Goal: Task Accomplishment & Management: Manage account settings

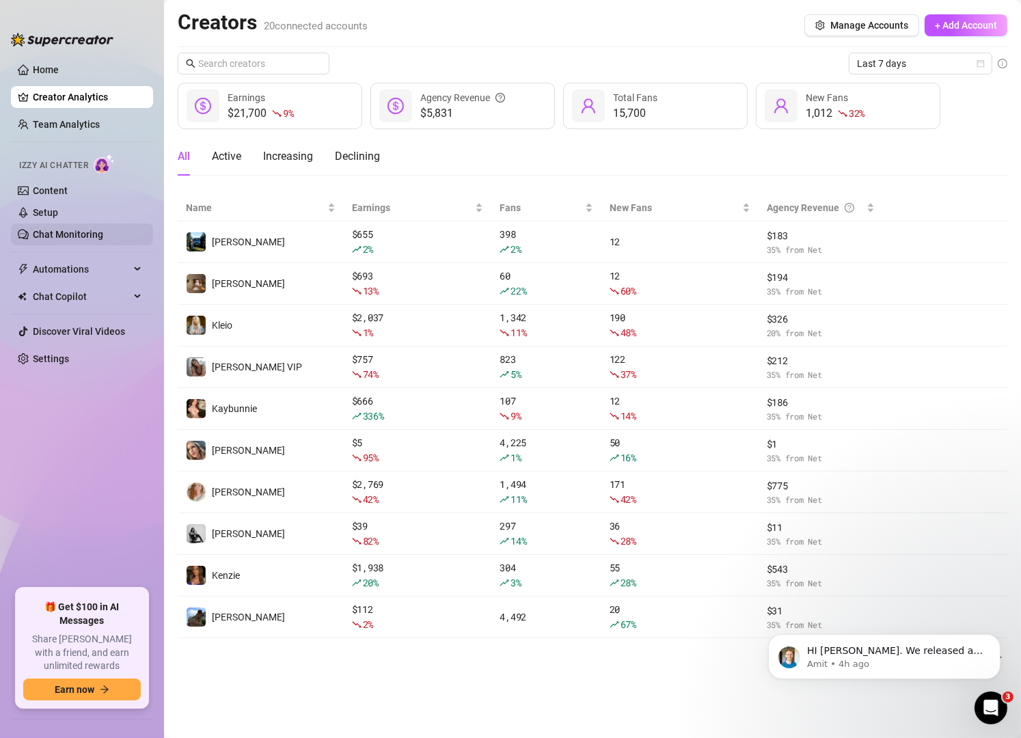
click at [54, 231] on link "Chat Monitoring" at bounding box center [68, 234] width 70 height 11
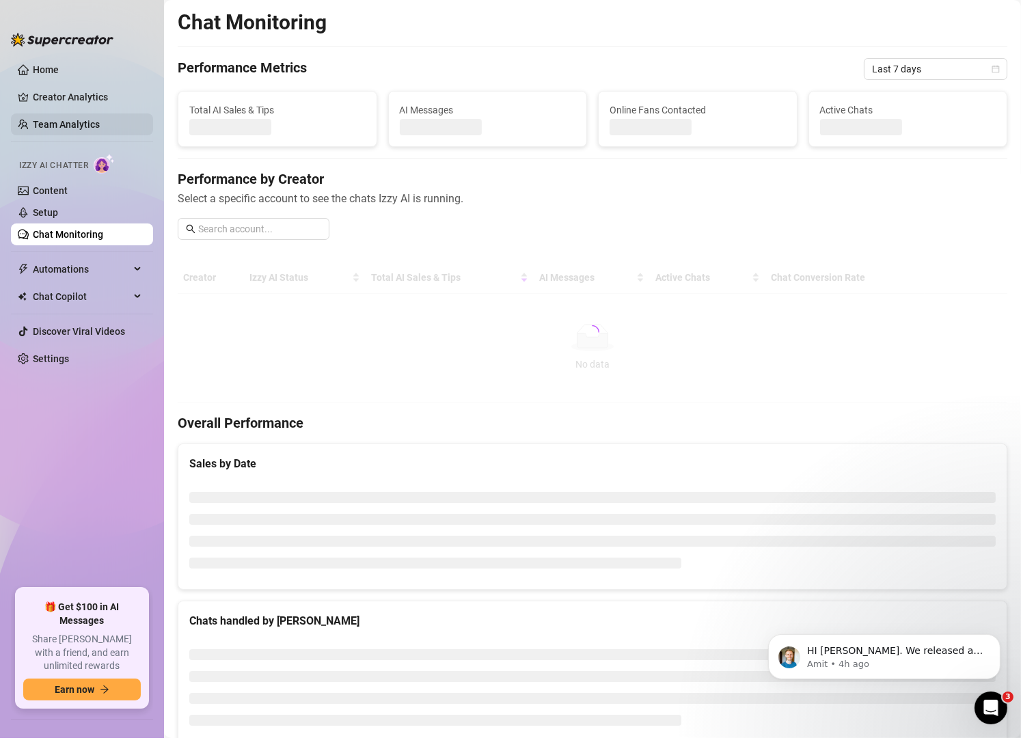
click at [57, 119] on link "Team Analytics" at bounding box center [66, 124] width 67 height 11
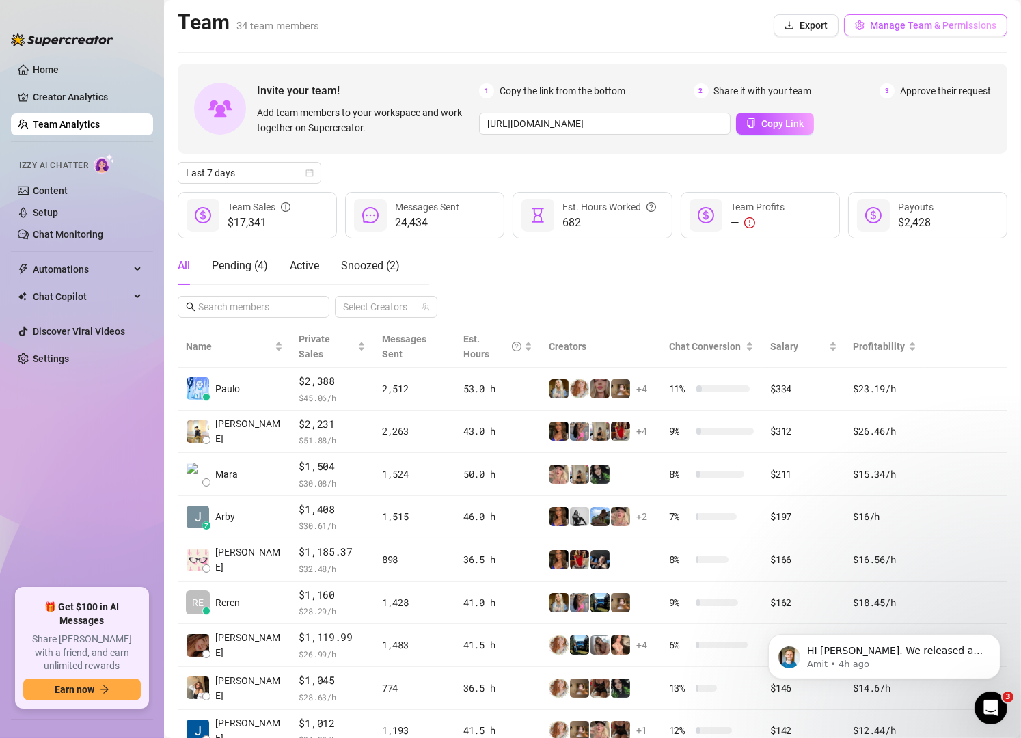
click at [956, 28] on span "Manage Team & Permissions" at bounding box center [933, 25] width 126 height 11
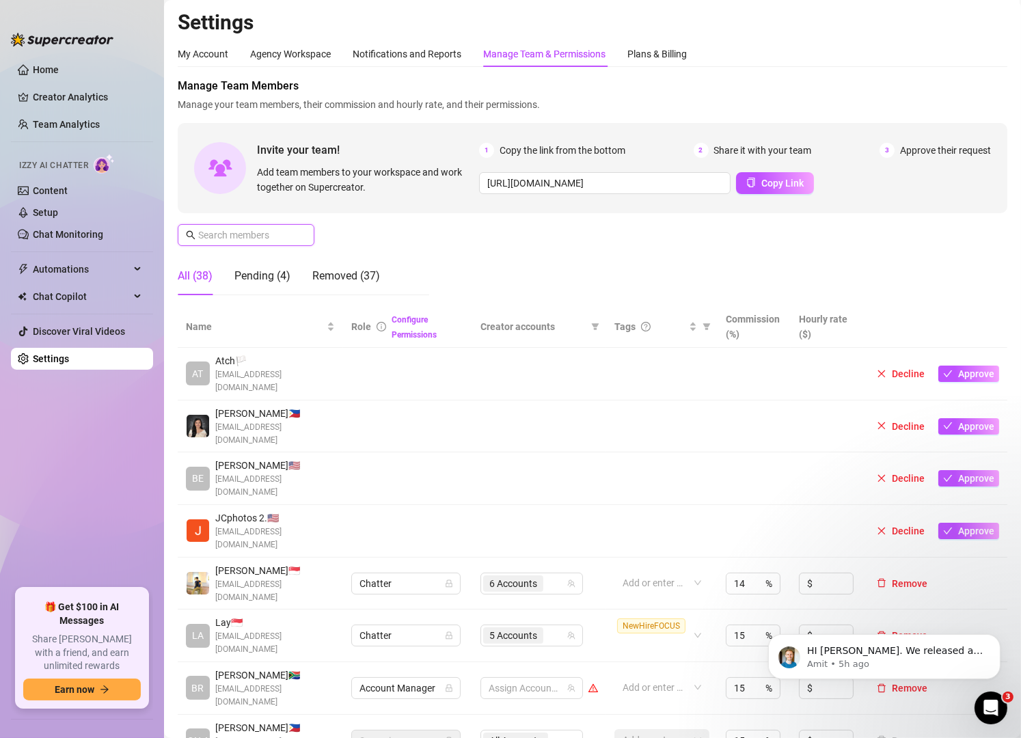
click at [264, 241] on input "text" at bounding box center [246, 235] width 97 height 15
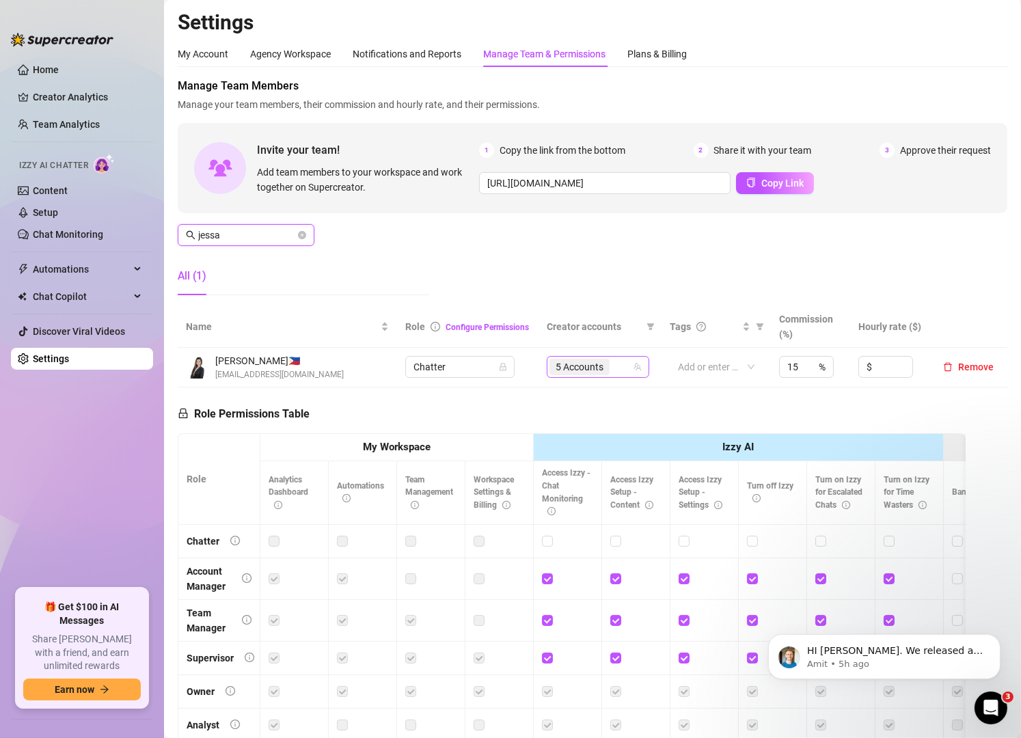
type input "jessa"
click at [612, 366] on input "search" at bounding box center [613, 367] width 3 height 16
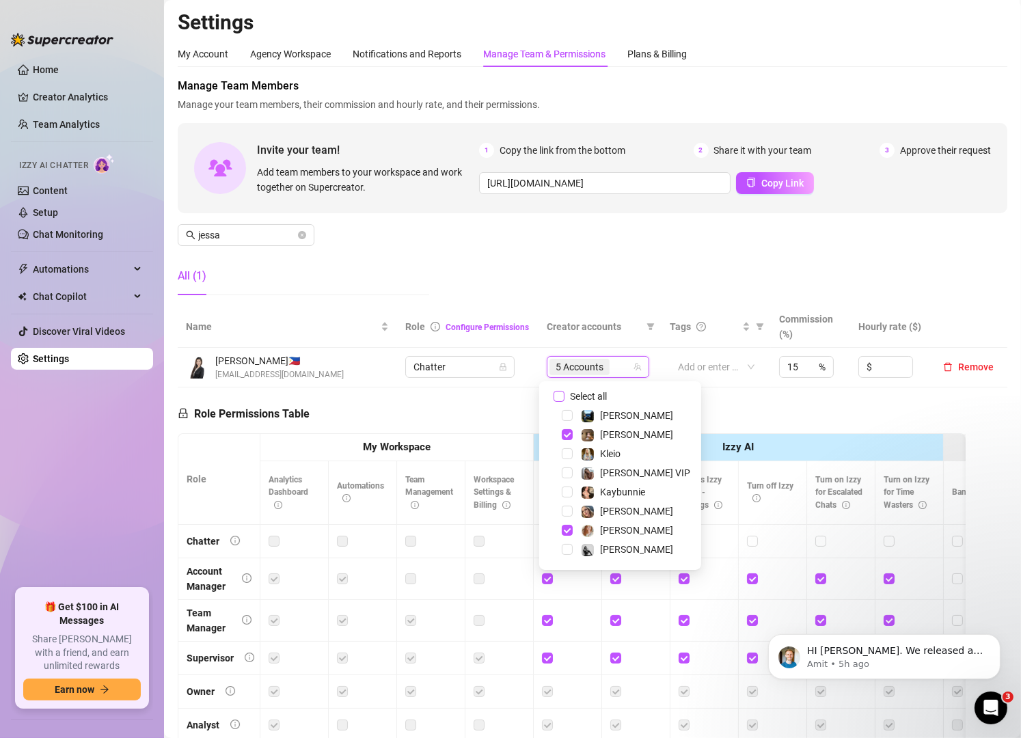
click at [568, 394] on span "Select all" at bounding box center [588, 396] width 48 height 15
click at [564, 394] on input "Select all" at bounding box center [558, 396] width 11 height 11
click at [568, 395] on span "Select all" at bounding box center [588, 396] width 48 height 15
click at [564, 395] on input "Select all" at bounding box center [558, 396] width 11 height 11
checkbox input "false"
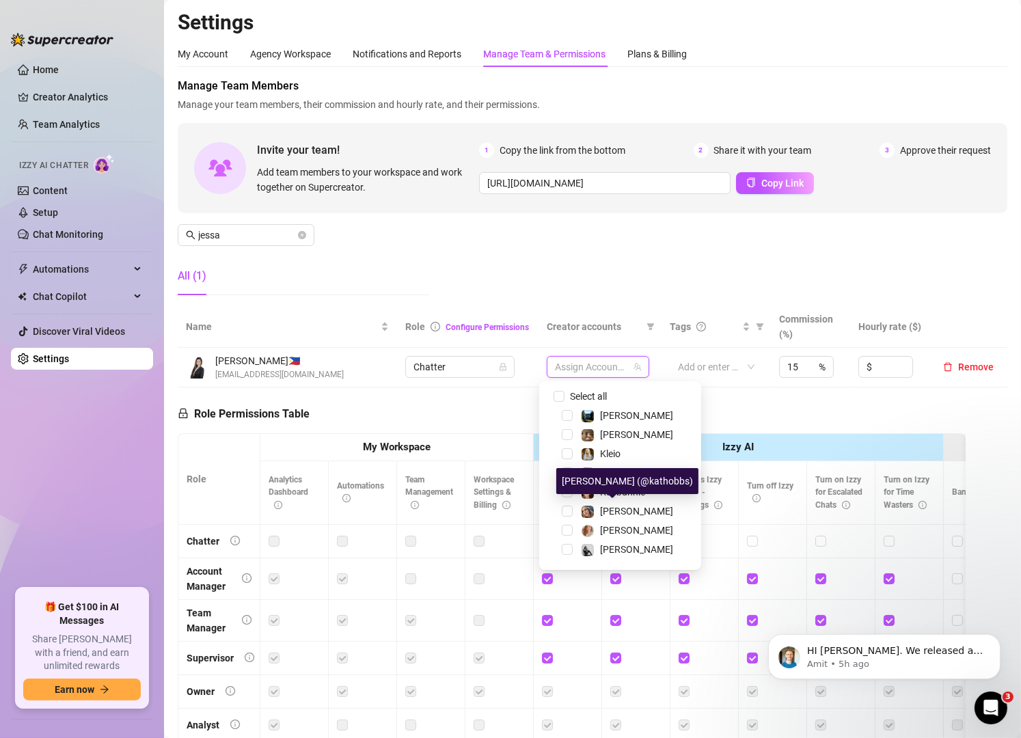
scroll to position [1, 0]
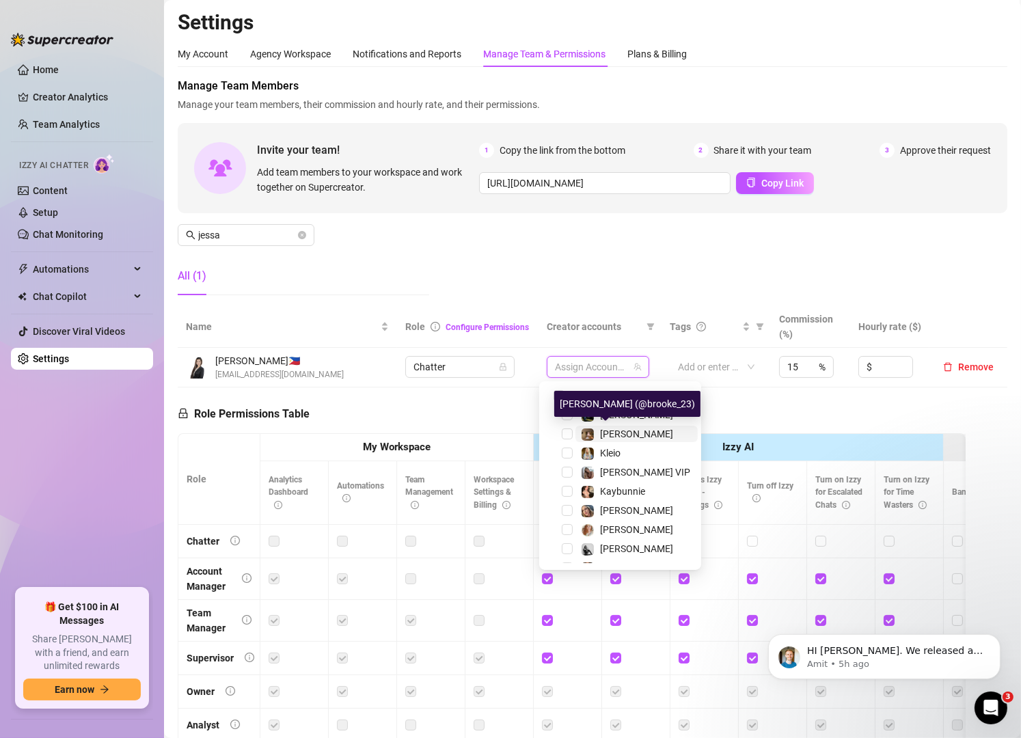
click at [619, 431] on span "[PERSON_NAME]" at bounding box center [636, 433] width 73 height 11
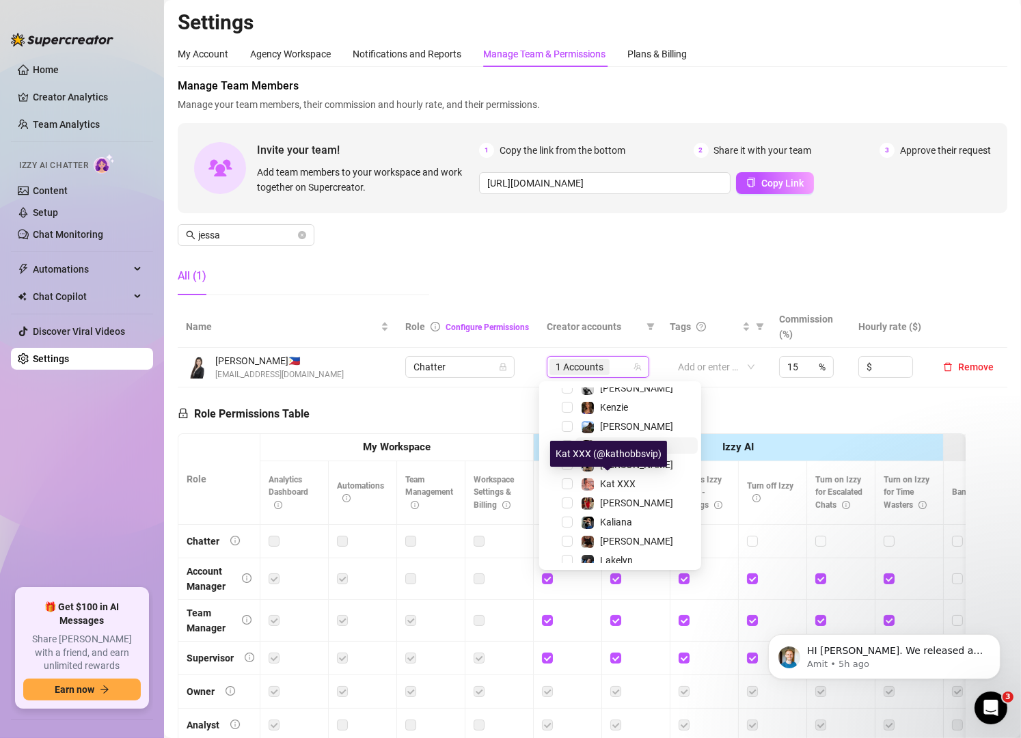
scroll to position [163, 0]
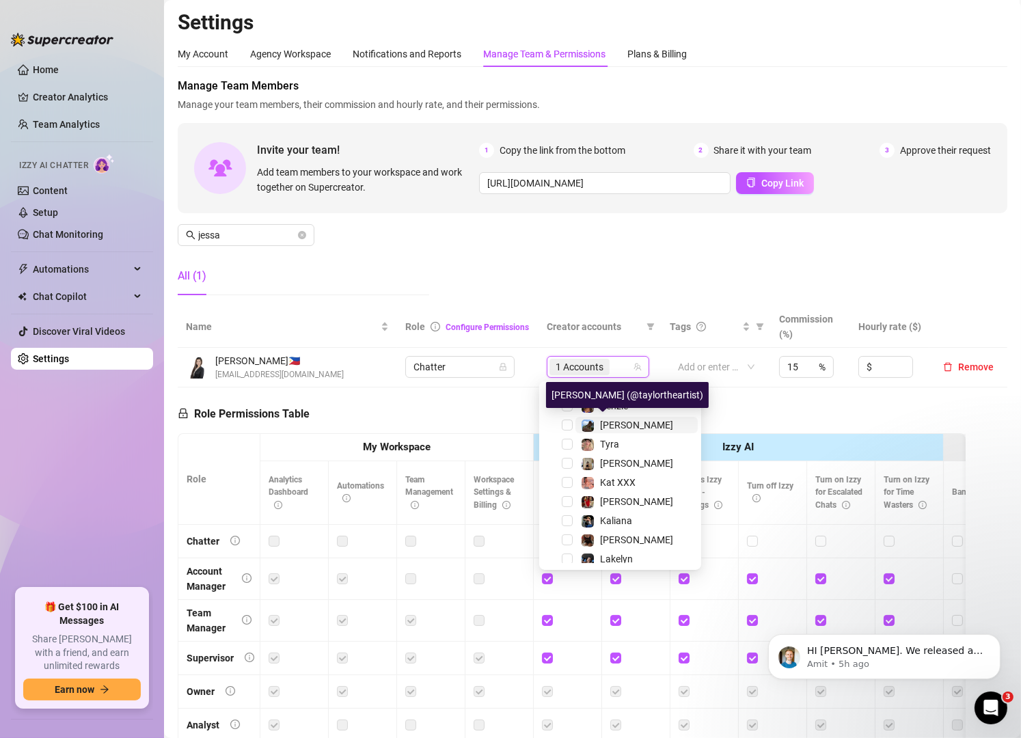
click at [609, 421] on span "[PERSON_NAME]" at bounding box center [636, 425] width 73 height 11
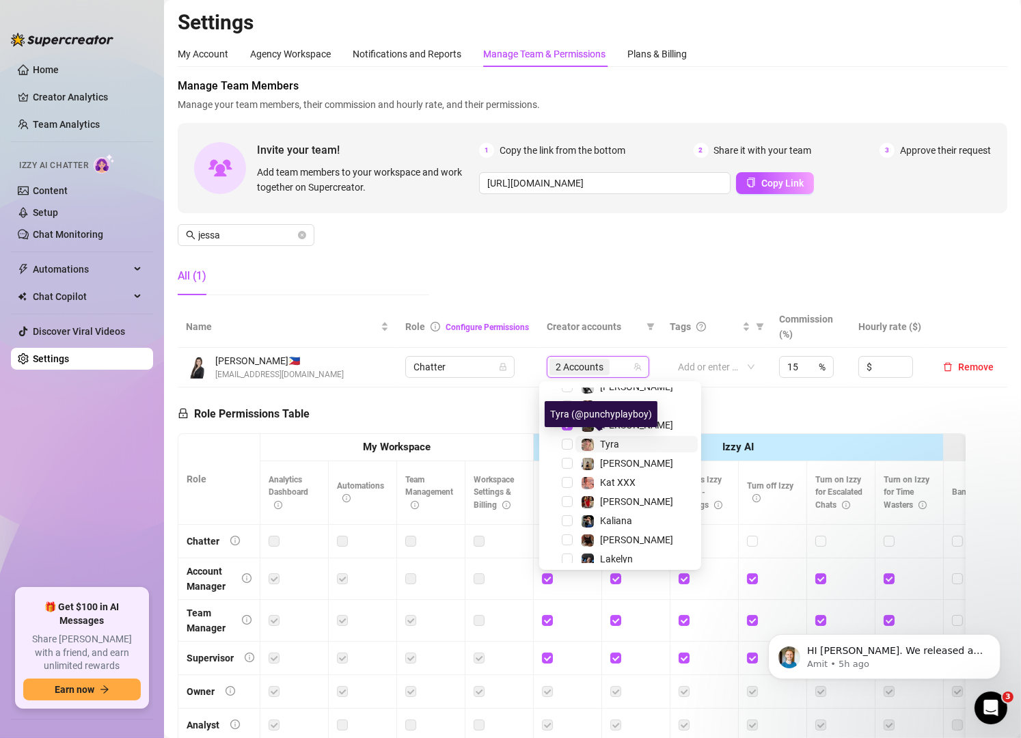
click at [604, 443] on span "Tyra" at bounding box center [609, 444] width 19 height 11
click at [604, 463] on span "[PERSON_NAME]" at bounding box center [636, 463] width 73 height 11
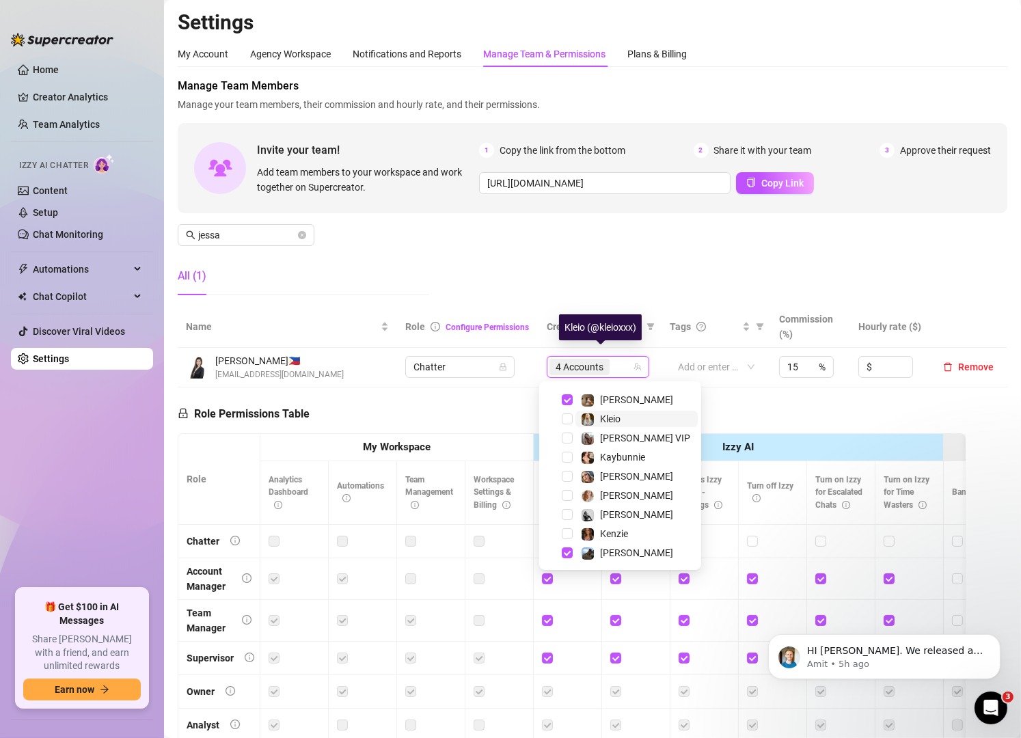
scroll to position [106, 0]
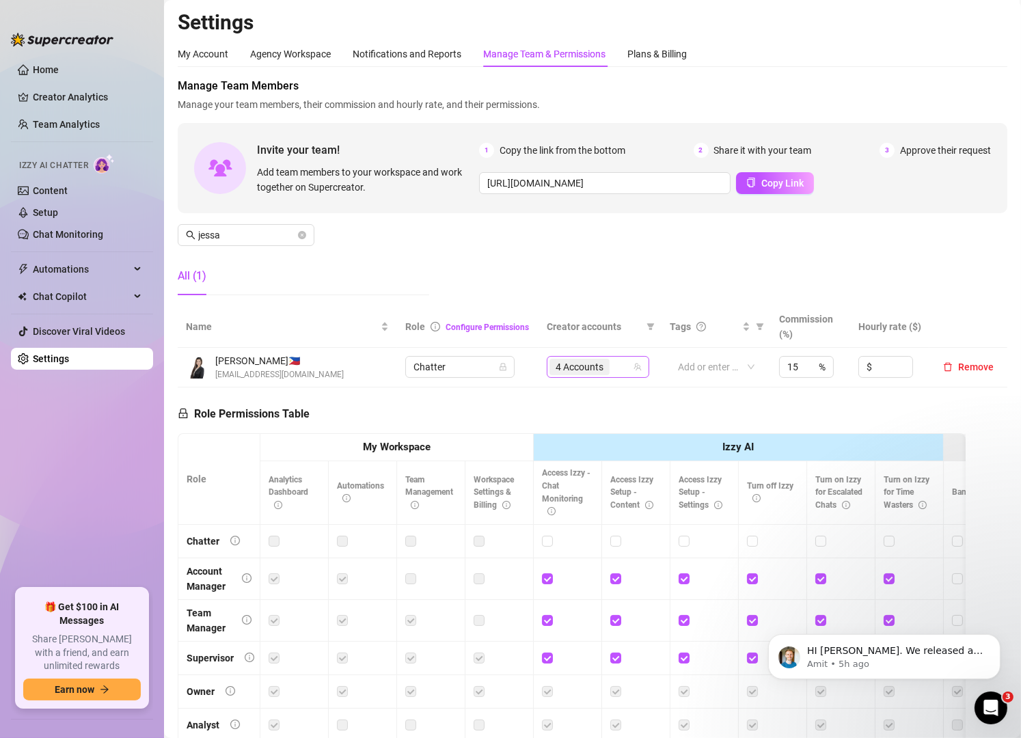
click at [614, 374] on div "4 Accounts" at bounding box center [590, 366] width 83 height 19
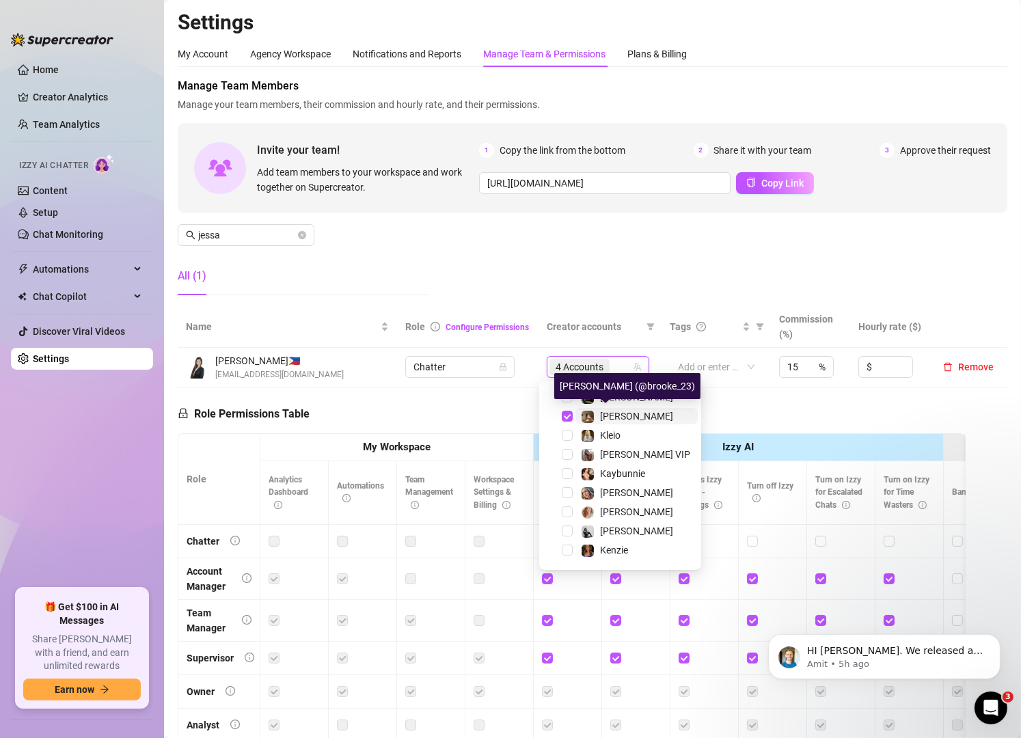
click at [594, 415] on span at bounding box center [588, 417] width 14 height 14
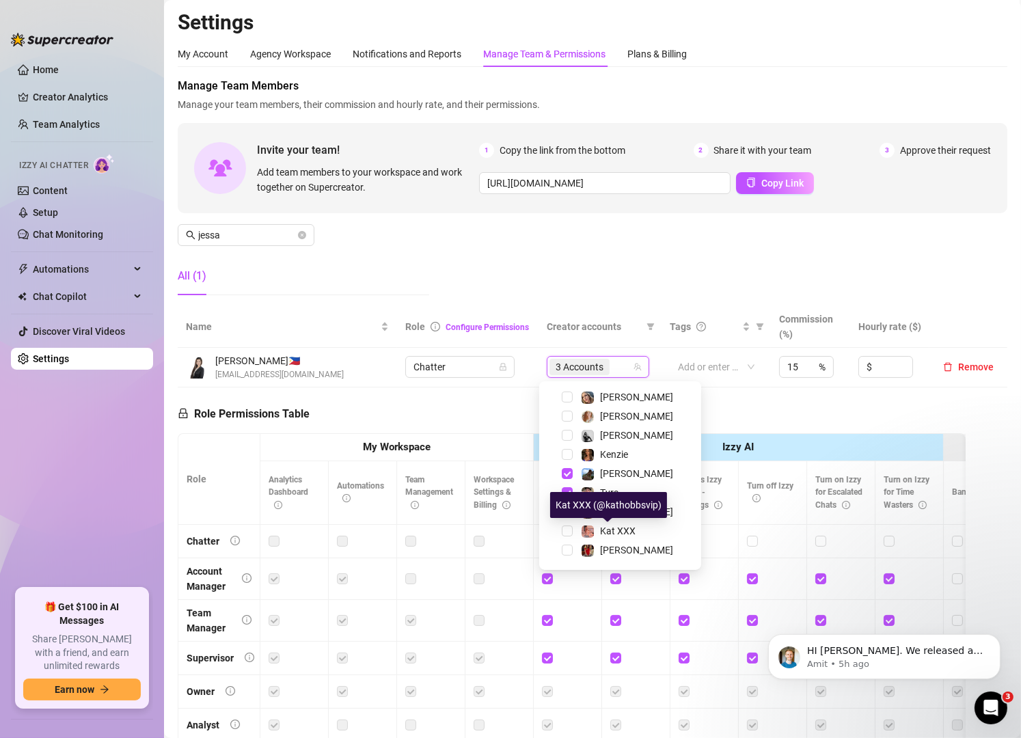
scroll to position [110, 0]
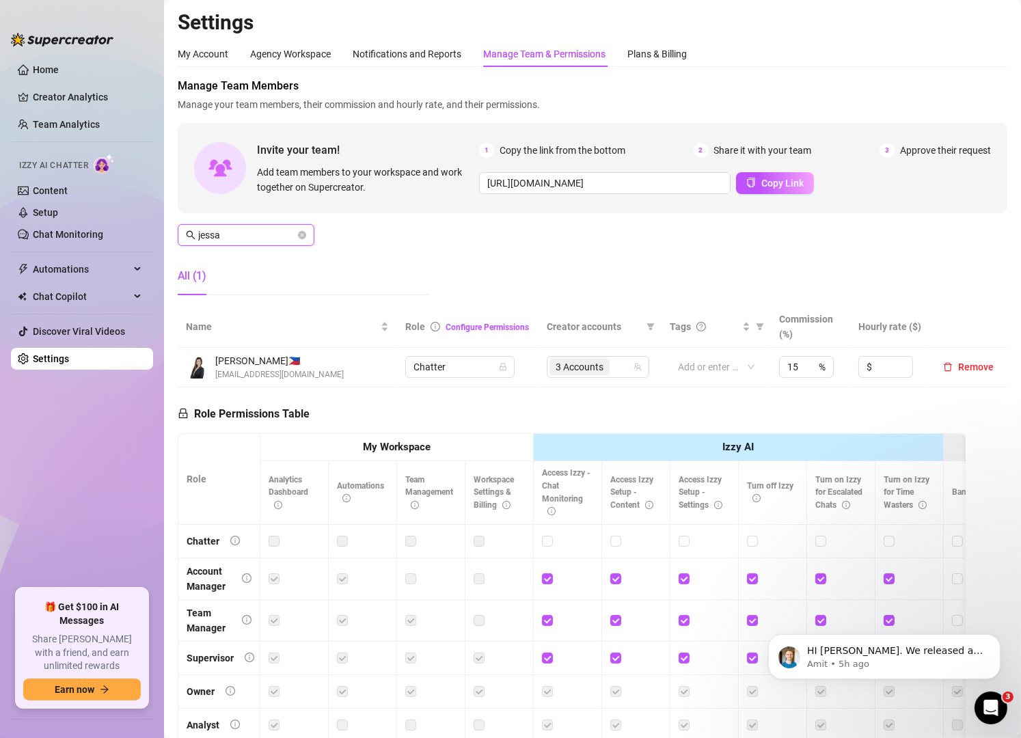
click at [248, 228] on input "jessa" at bounding box center [246, 235] width 97 height 15
click at [610, 368] on div "6 Accounts" at bounding box center [590, 366] width 83 height 19
type input "[PERSON_NAME]"
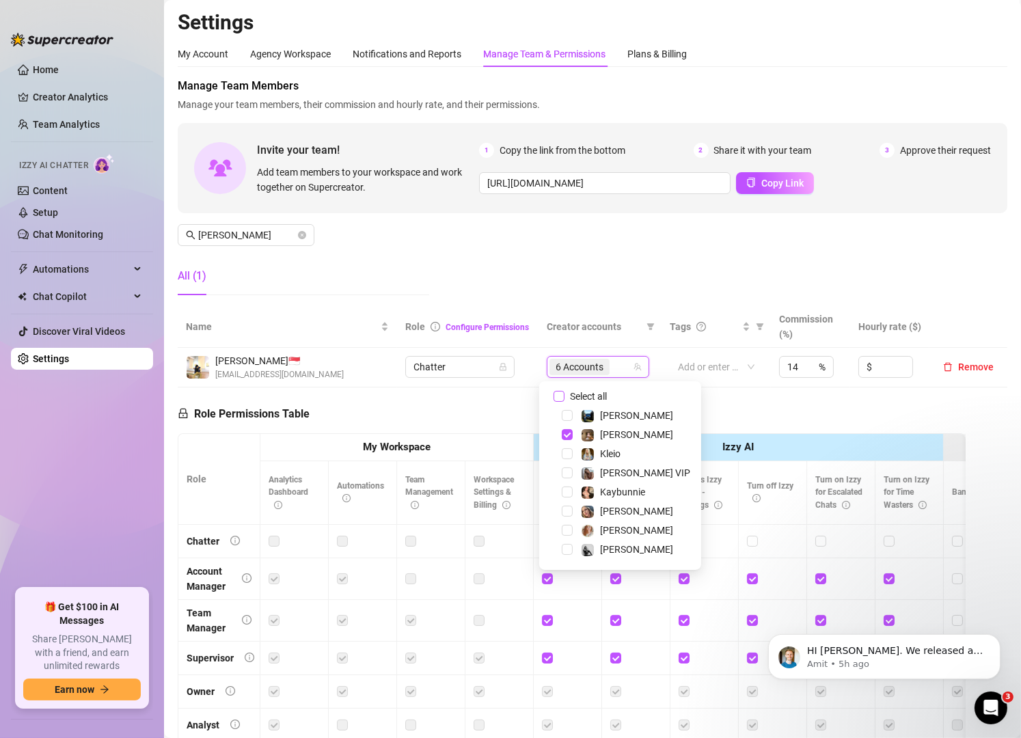
click at [558, 396] on input "Select all" at bounding box center [558, 396] width 11 height 11
checkbox input "false"
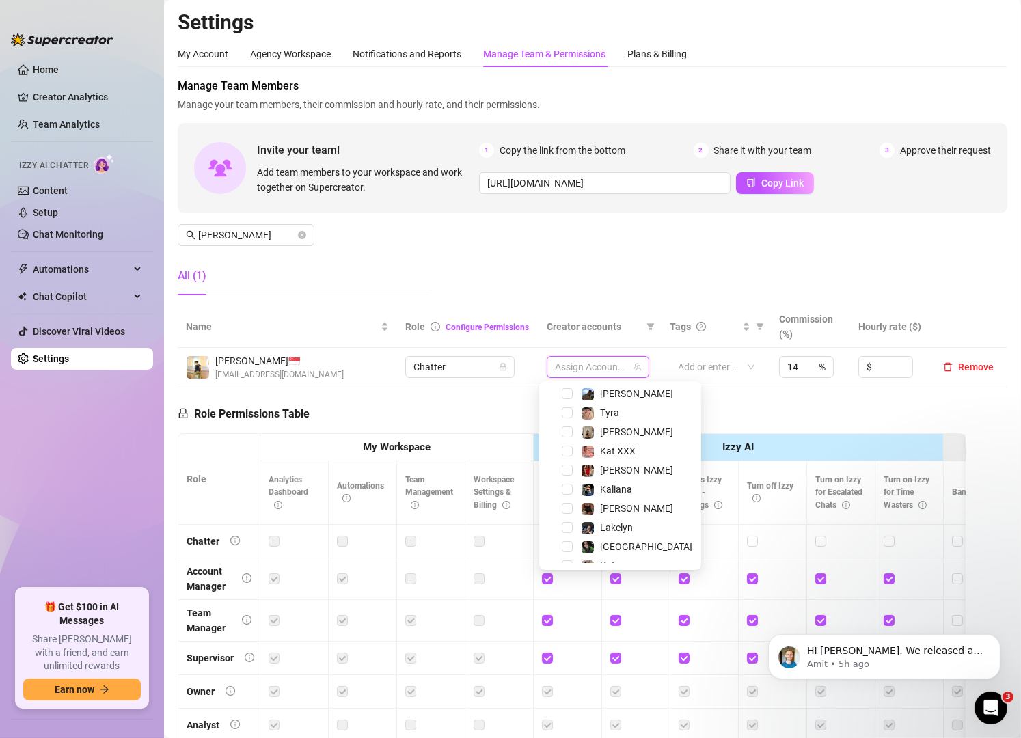
scroll to position [195, 0]
click at [603, 521] on span "Lakelyn" at bounding box center [616, 526] width 33 height 11
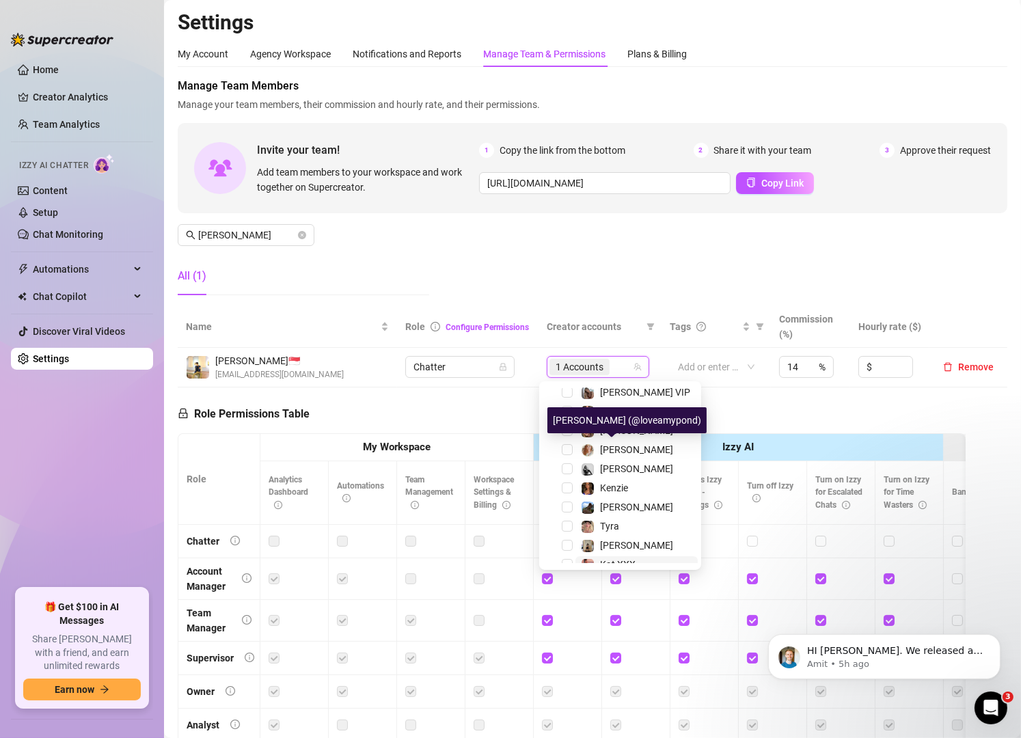
scroll to position [80, 0]
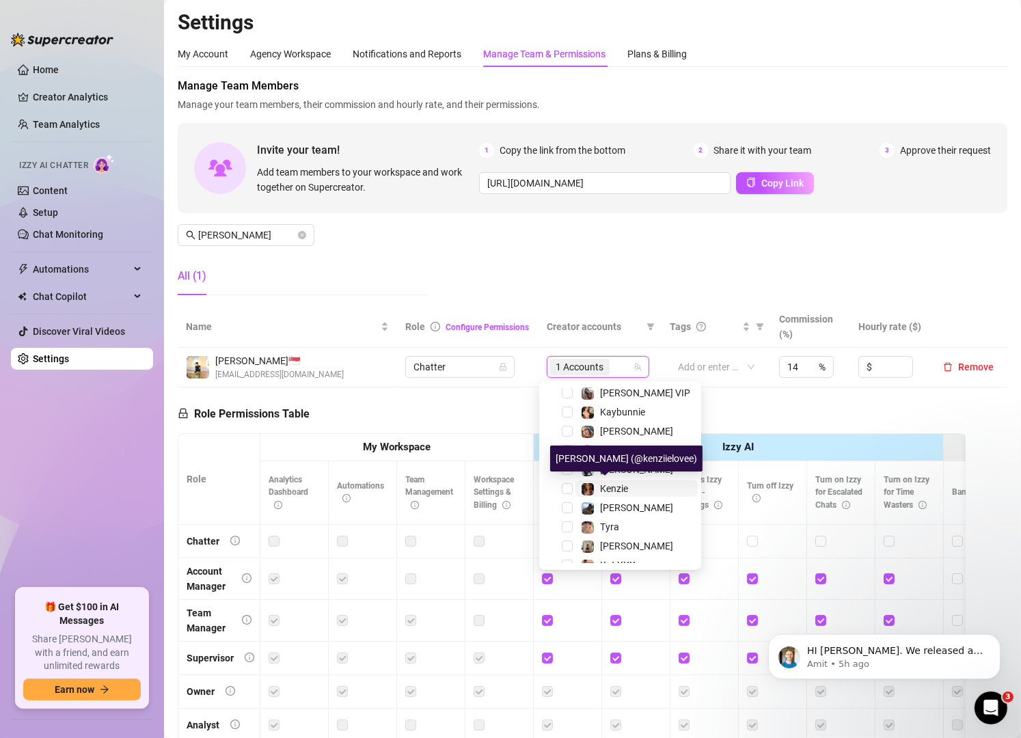
click at [610, 488] on span "Kenzie" at bounding box center [614, 488] width 28 height 11
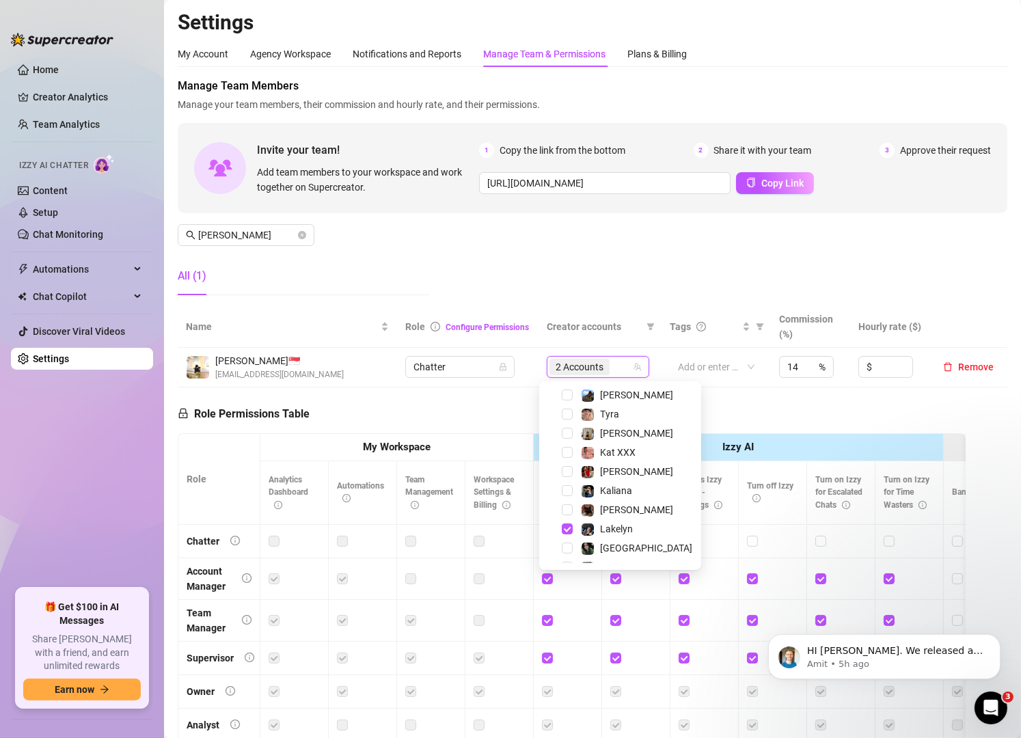
scroll to position [199, 0]
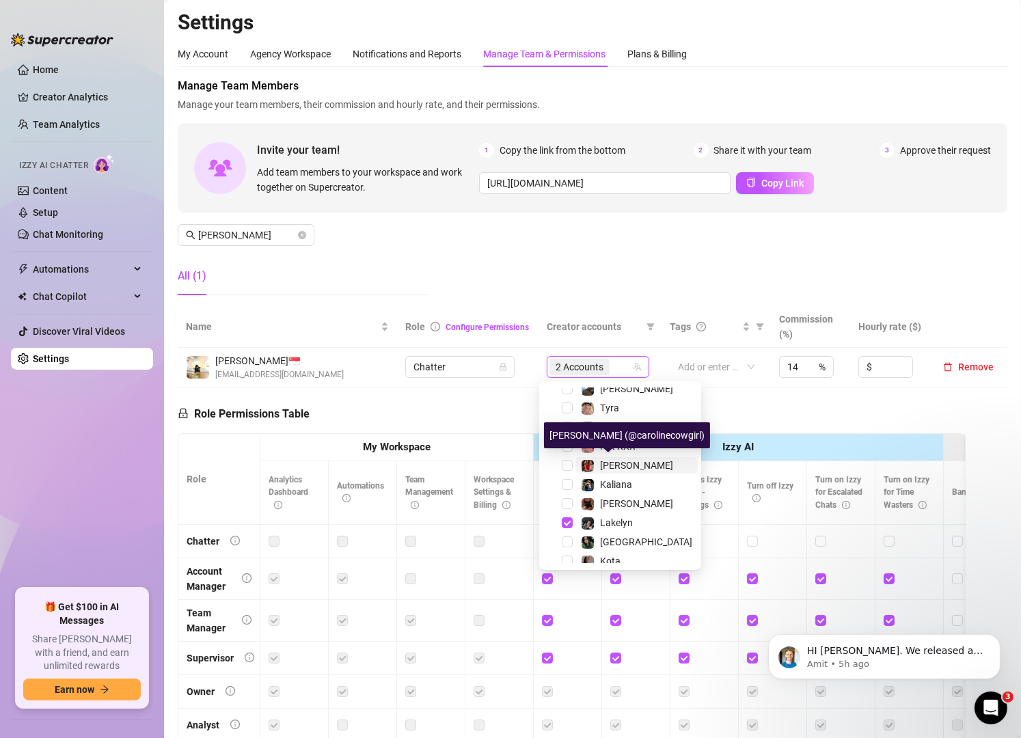
click at [601, 463] on span "[PERSON_NAME]" at bounding box center [636, 465] width 73 height 11
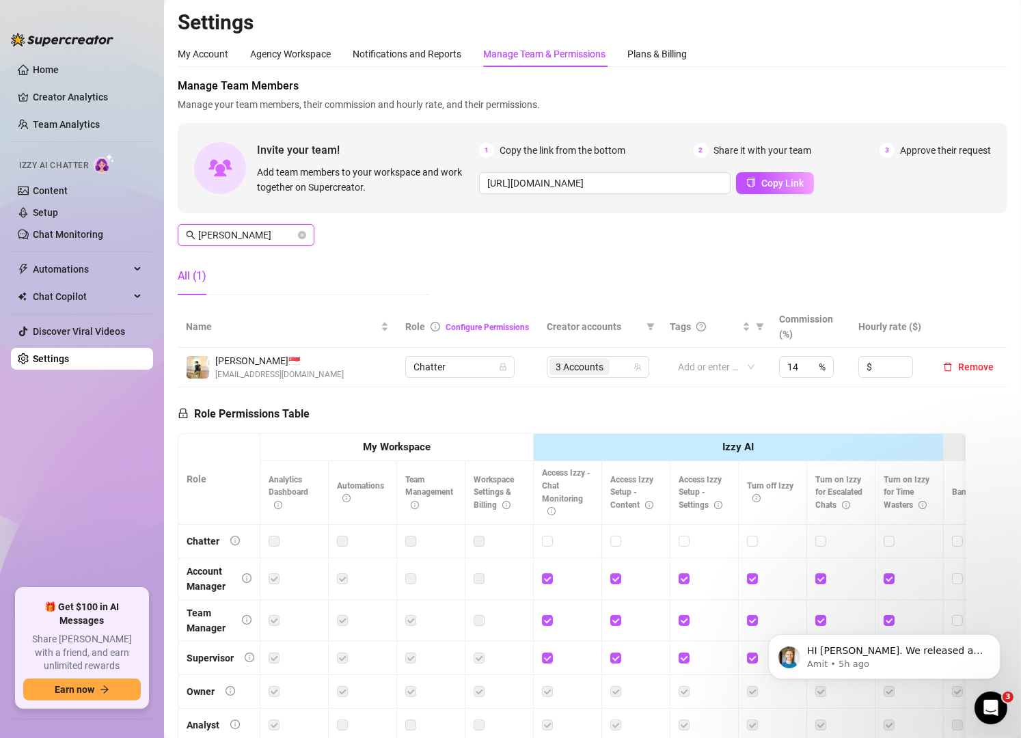
click at [251, 236] on input "[PERSON_NAME]" at bounding box center [246, 235] width 97 height 15
click at [614, 365] on div "7 Accounts" at bounding box center [583, 366] width 83 height 19
type input "[PERSON_NAME]"
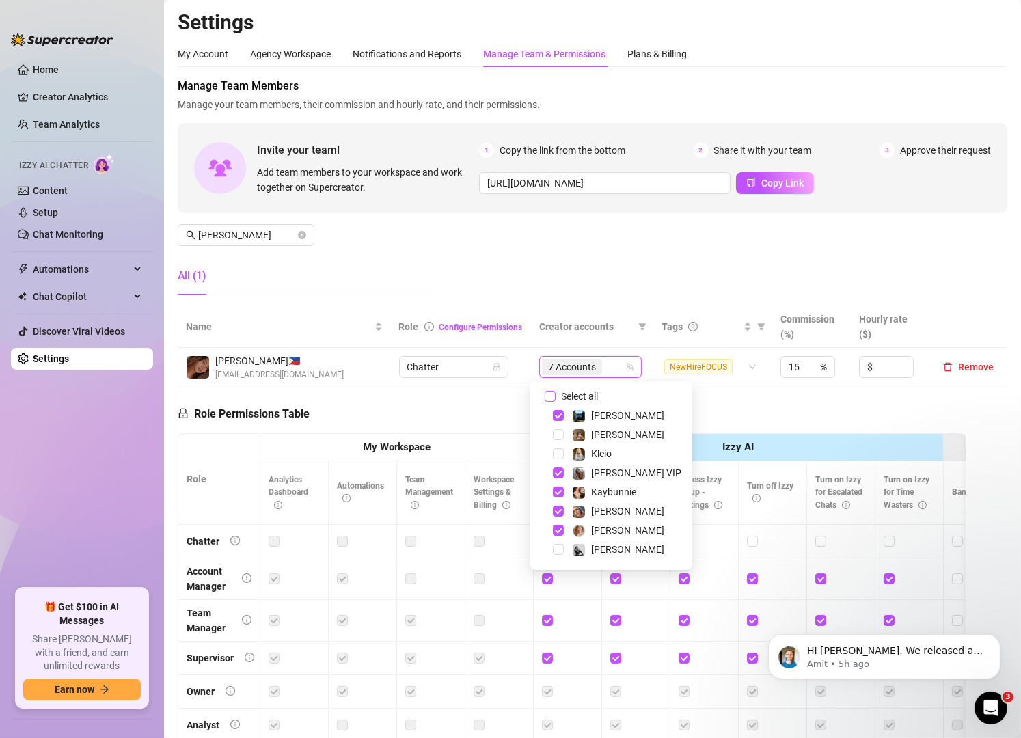
click at [549, 396] on input "Select all" at bounding box center [550, 396] width 11 height 11
checkbox input "false"
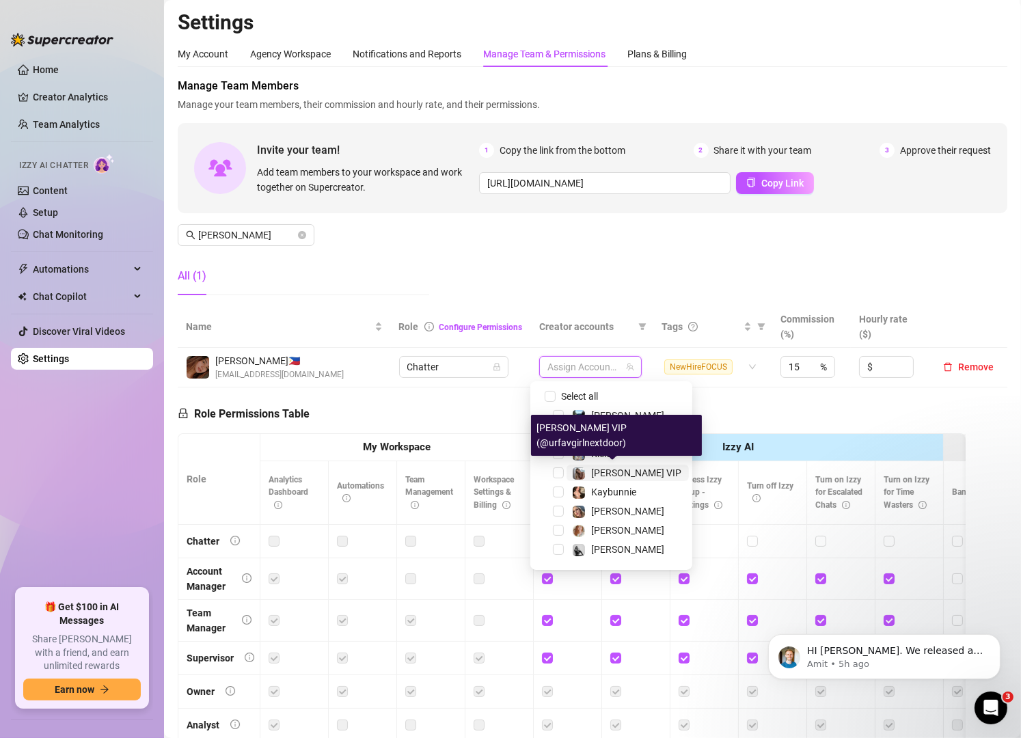
click at [580, 467] on span at bounding box center [579, 474] width 14 height 14
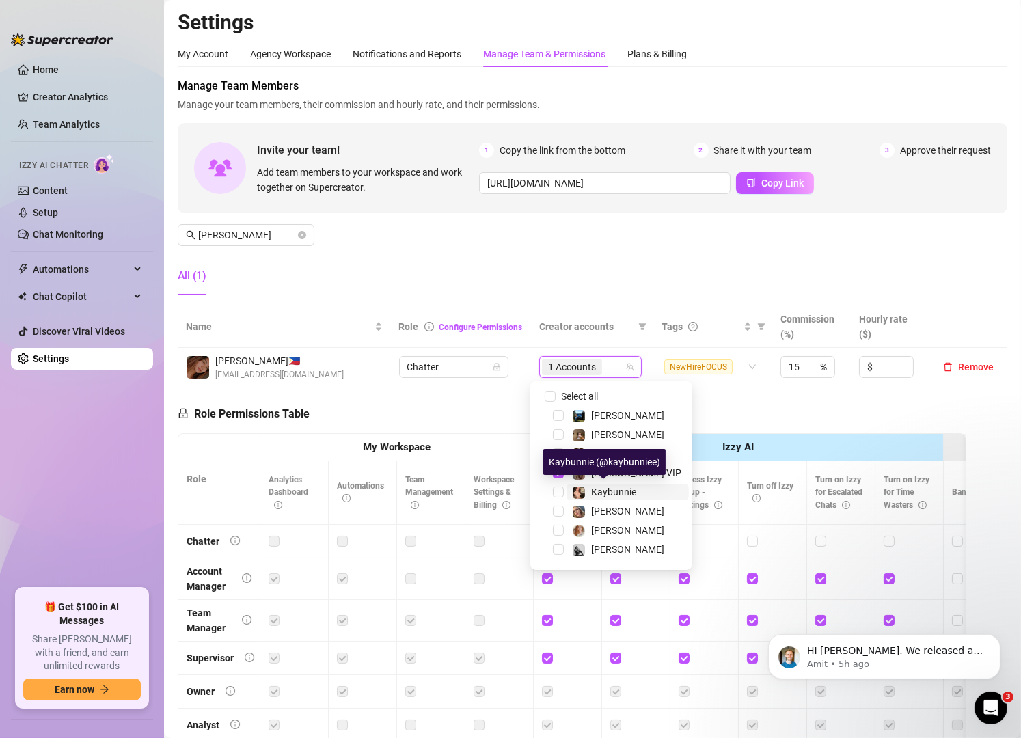
click at [583, 487] on img at bounding box center [579, 492] width 12 height 12
click at [591, 510] on span "[PERSON_NAME]" at bounding box center [627, 511] width 73 height 11
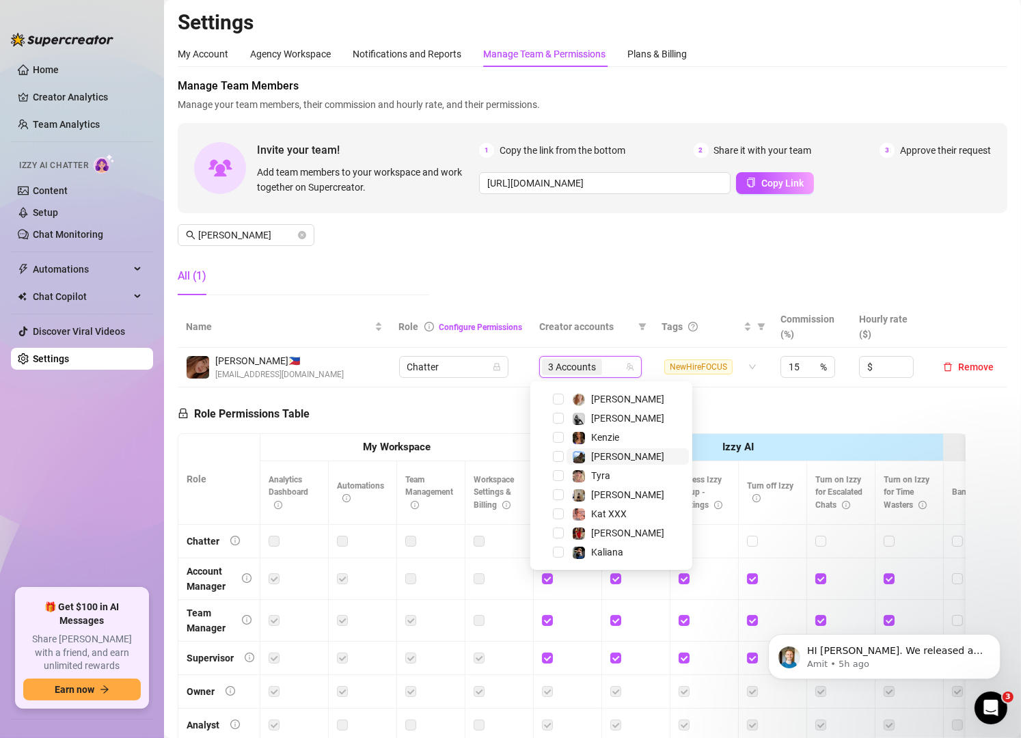
scroll to position [144, 0]
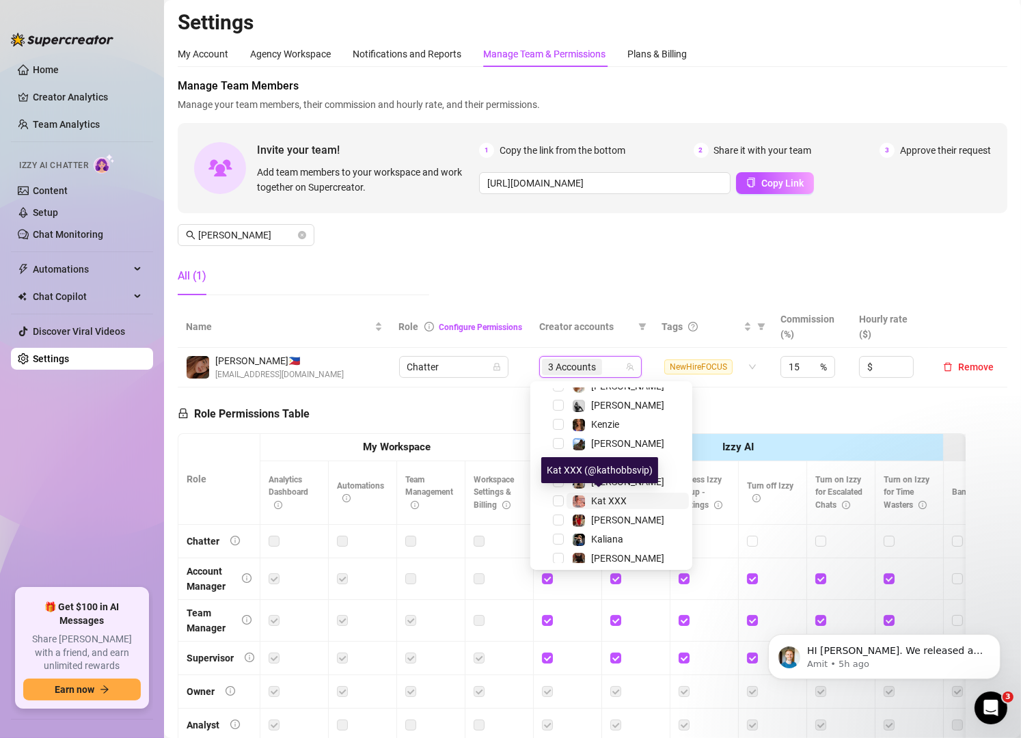
click at [606, 499] on span "Kat XXX" at bounding box center [609, 500] width 36 height 11
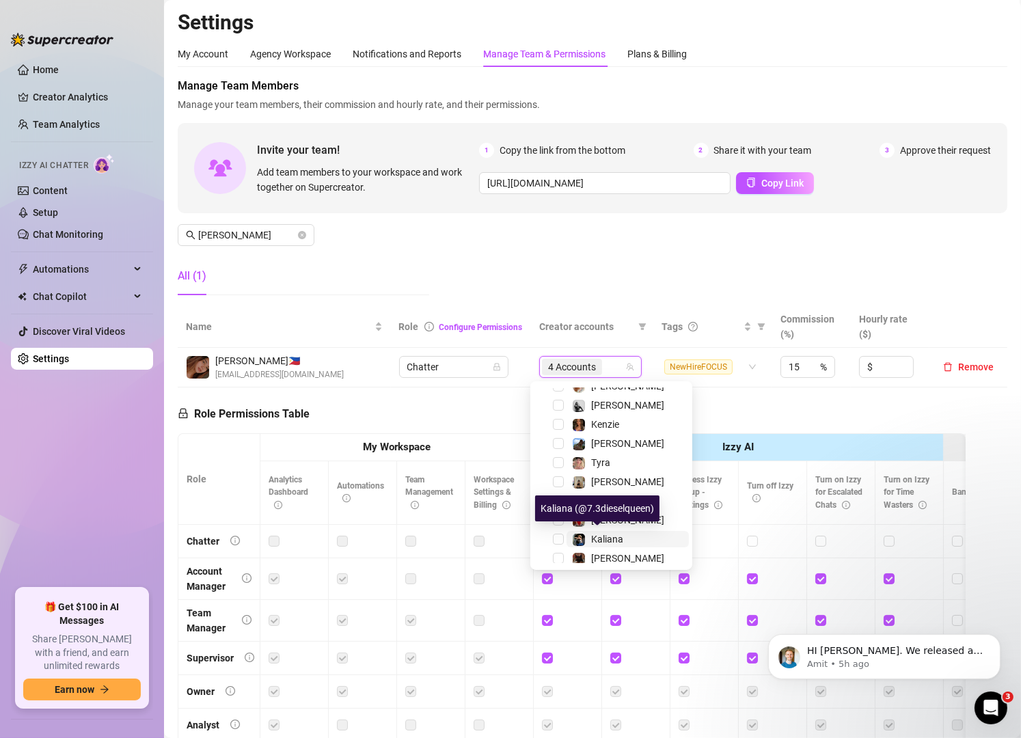
click at [609, 537] on span "Kaliana" at bounding box center [607, 539] width 32 height 11
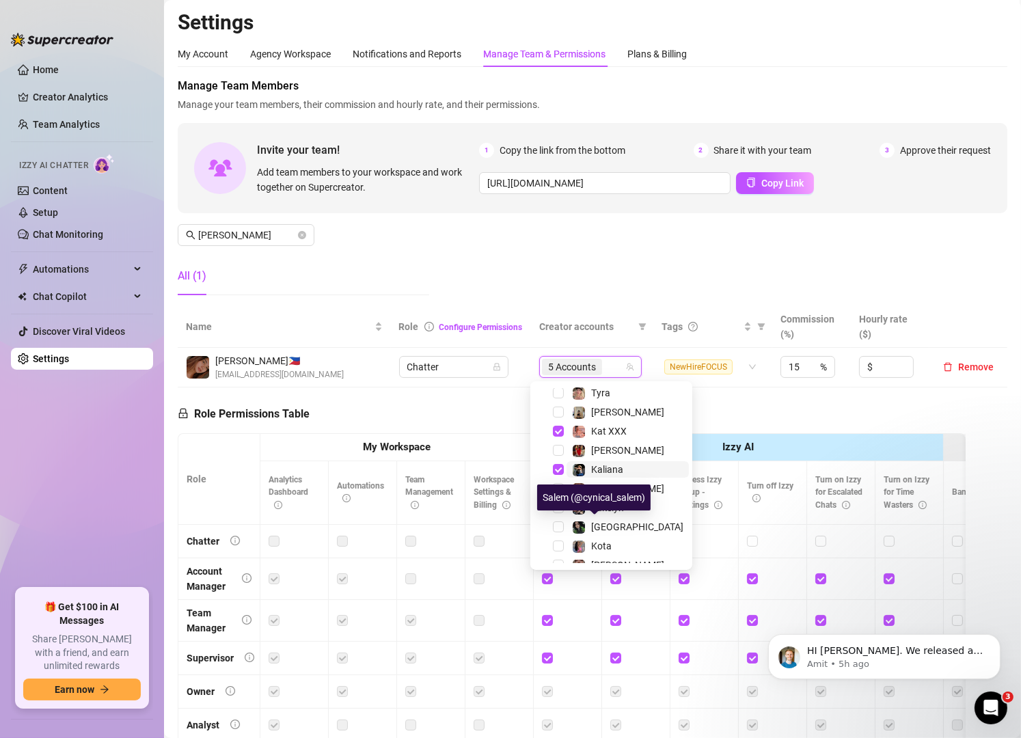
scroll to position [214, 0]
click at [560, 272] on div "Manage Team Members Manage your team members, their commission and hourly rate,…" at bounding box center [593, 192] width 830 height 228
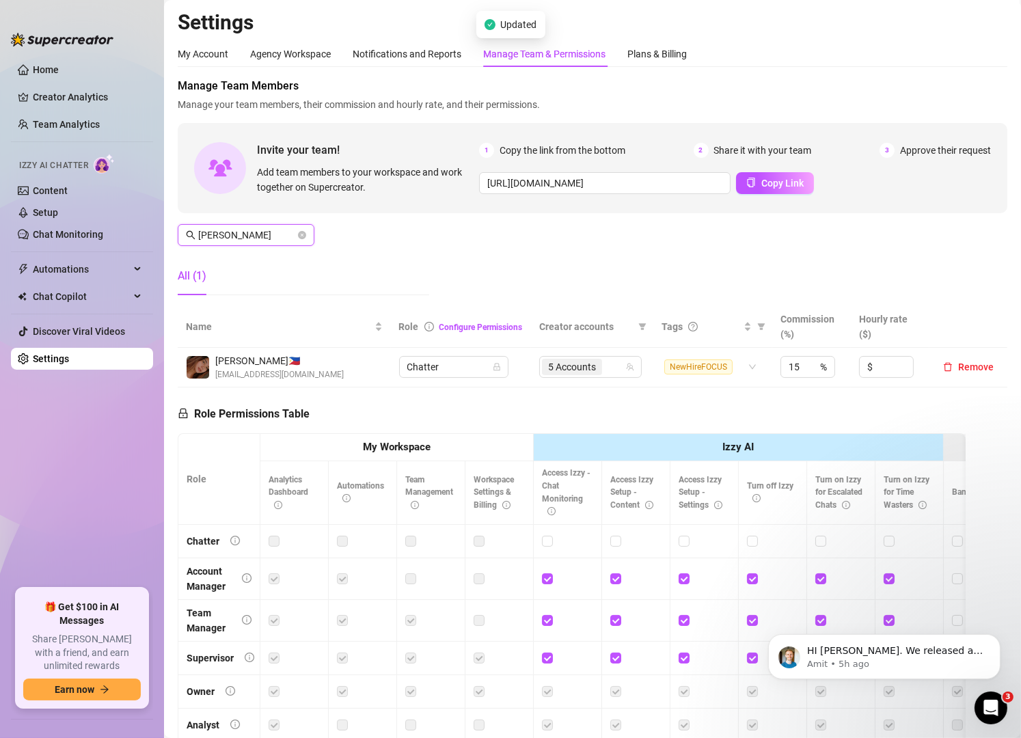
click at [234, 239] on input "[PERSON_NAME]" at bounding box center [246, 235] width 97 height 15
click at [601, 377] on div "6 Accounts" at bounding box center [590, 367] width 102 height 22
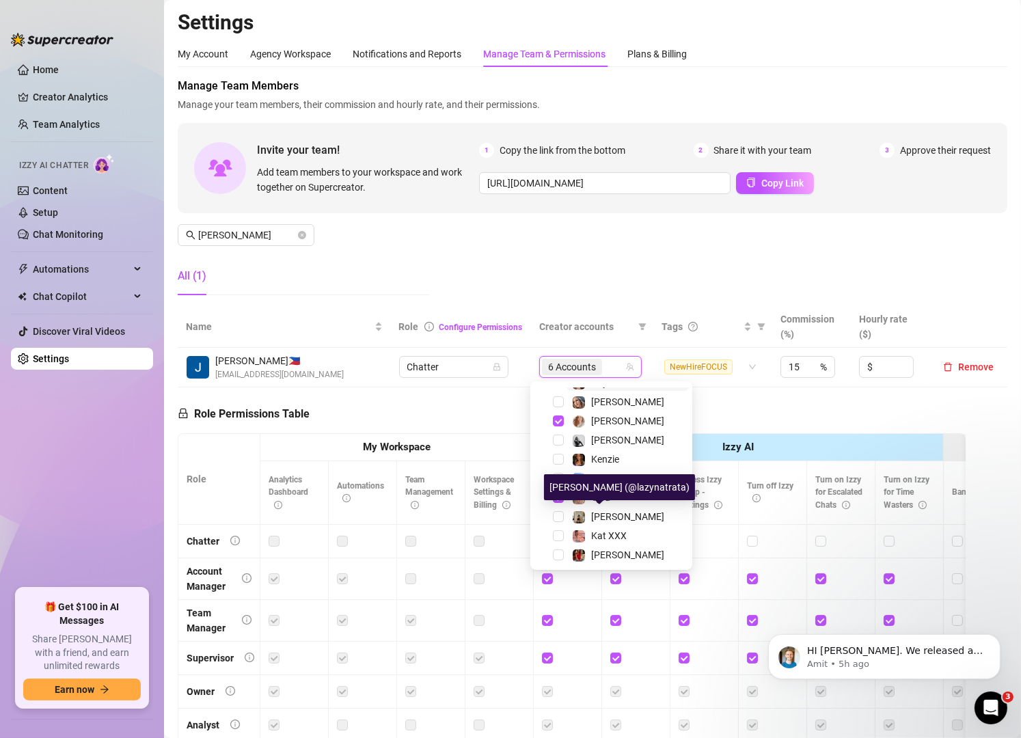
scroll to position [107, 0]
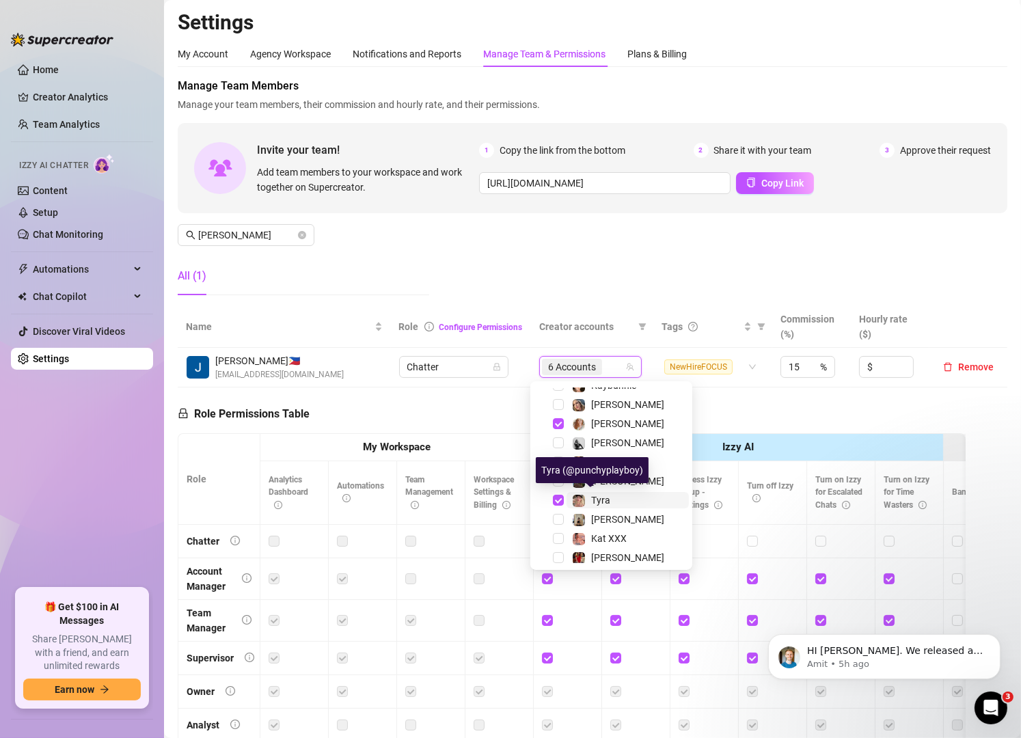
click at [588, 495] on div "Tyra" at bounding box center [591, 500] width 38 height 16
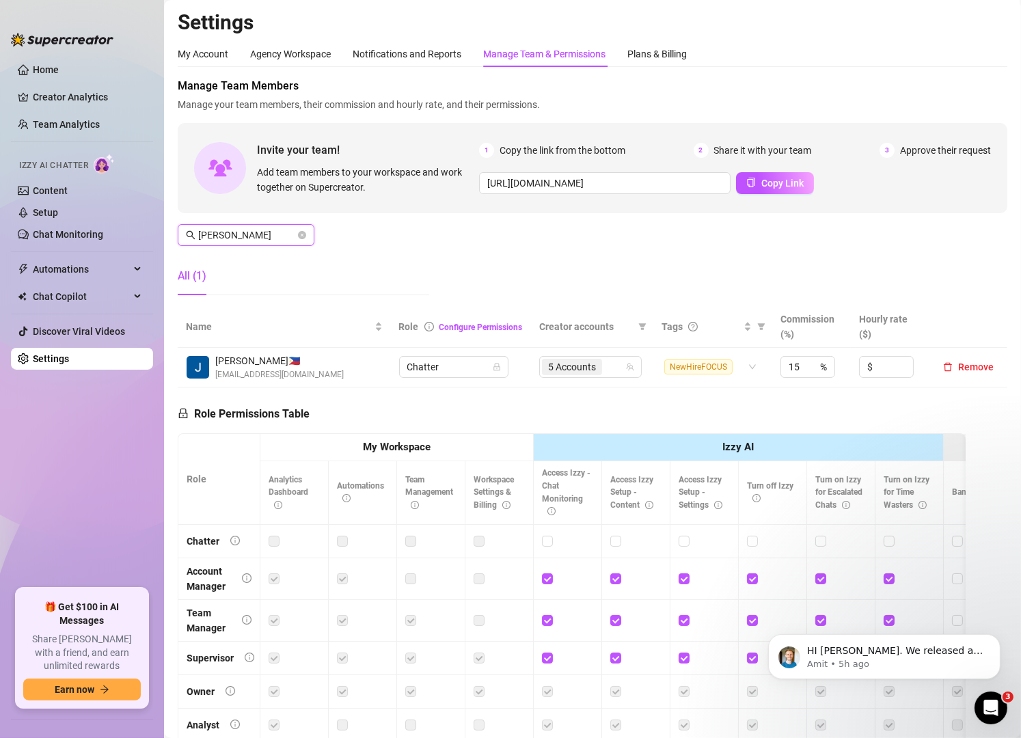
click at [230, 228] on input "[PERSON_NAME]" at bounding box center [246, 235] width 97 height 15
click at [612, 360] on input "search" at bounding box center [613, 367] width 3 height 16
click at [307, 290] on div "All (1)" at bounding box center [303, 276] width 251 height 38
click at [618, 361] on div "3 Accounts" at bounding box center [590, 366] width 83 height 19
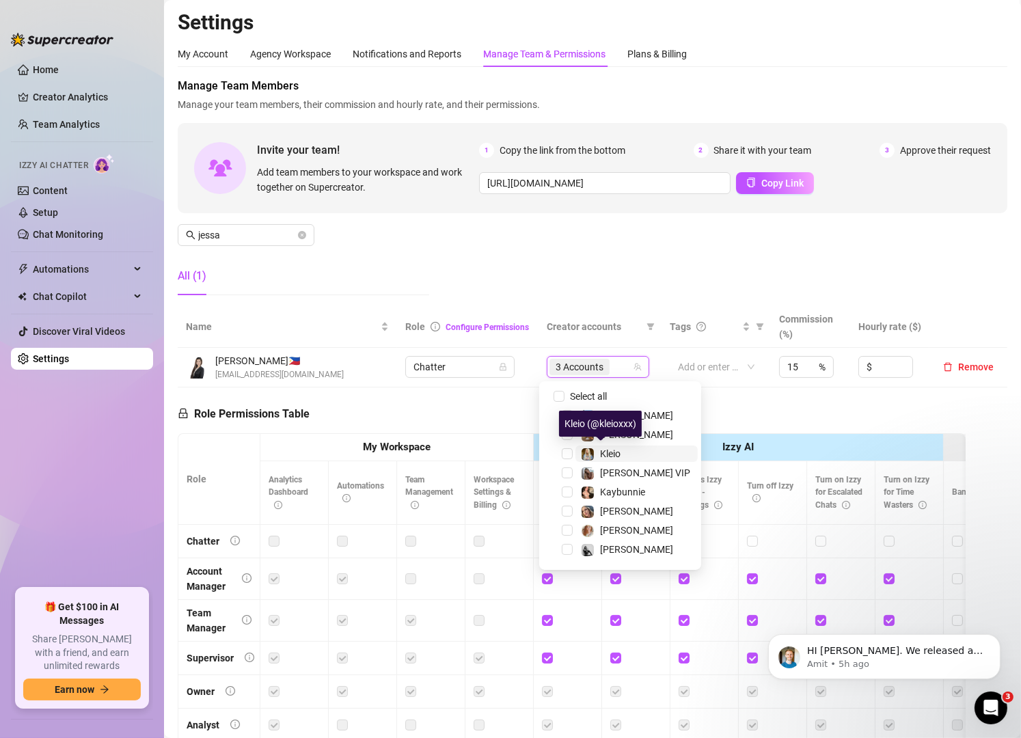
click at [618, 458] on span "Kleio" at bounding box center [610, 453] width 20 height 11
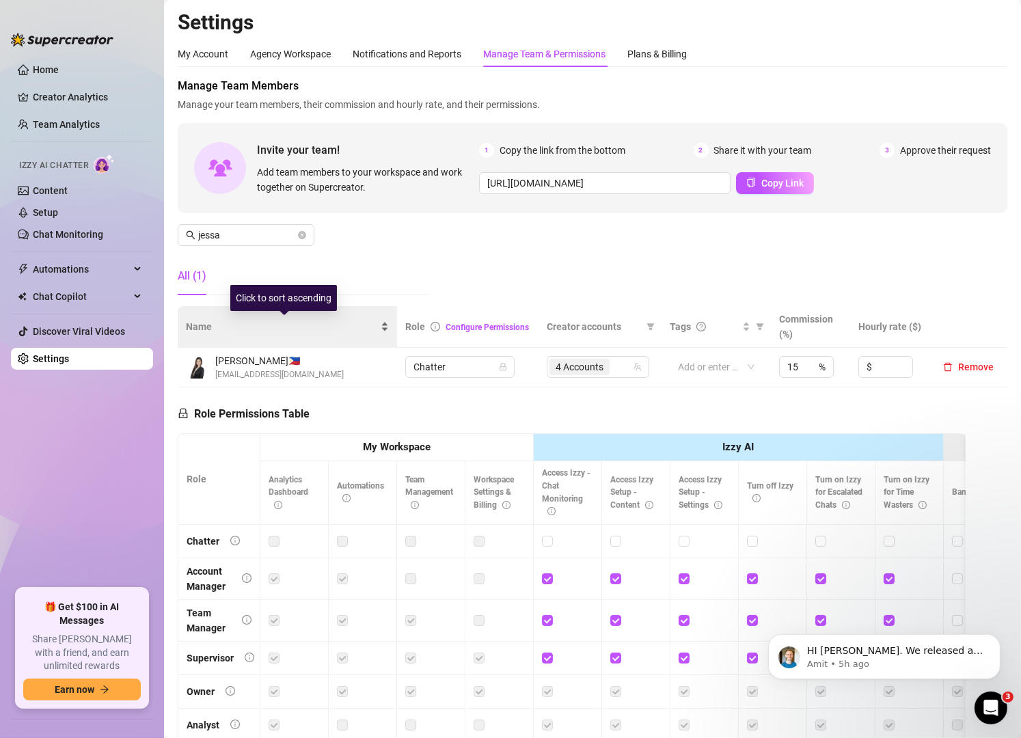
click at [342, 319] on div "Name" at bounding box center [287, 326] width 203 height 15
click at [587, 370] on span "4 Accounts" at bounding box center [580, 366] width 48 height 15
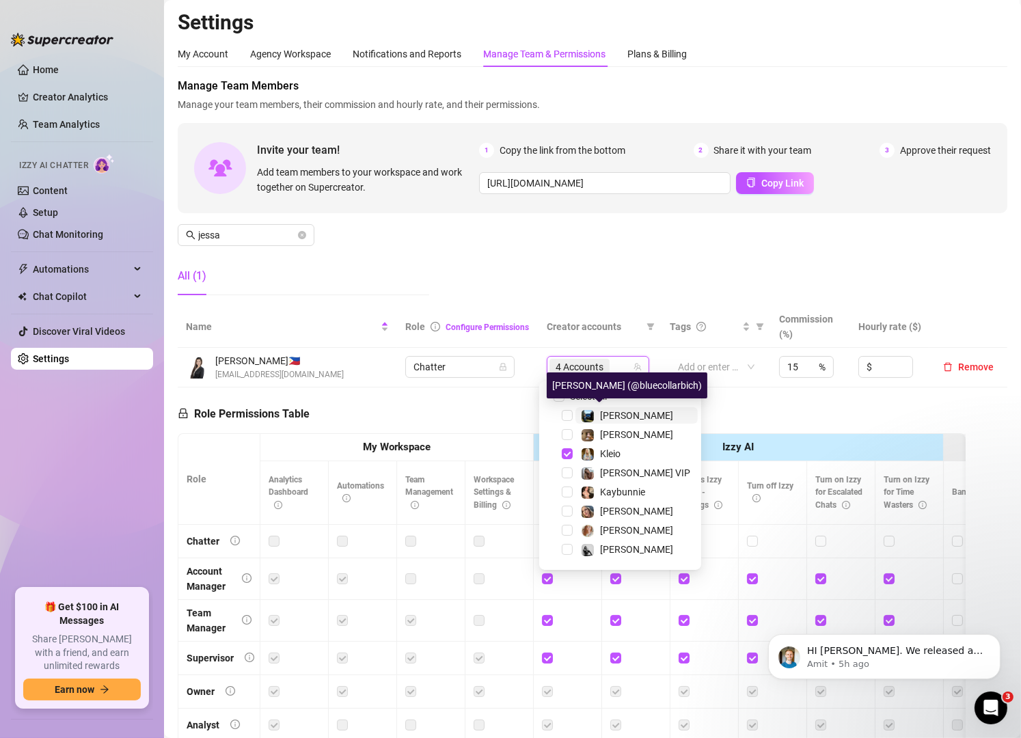
click at [594, 412] on div "[PERSON_NAME]" at bounding box center [627, 415] width 92 height 16
click at [261, 236] on input "jessa" at bounding box center [246, 235] width 97 height 15
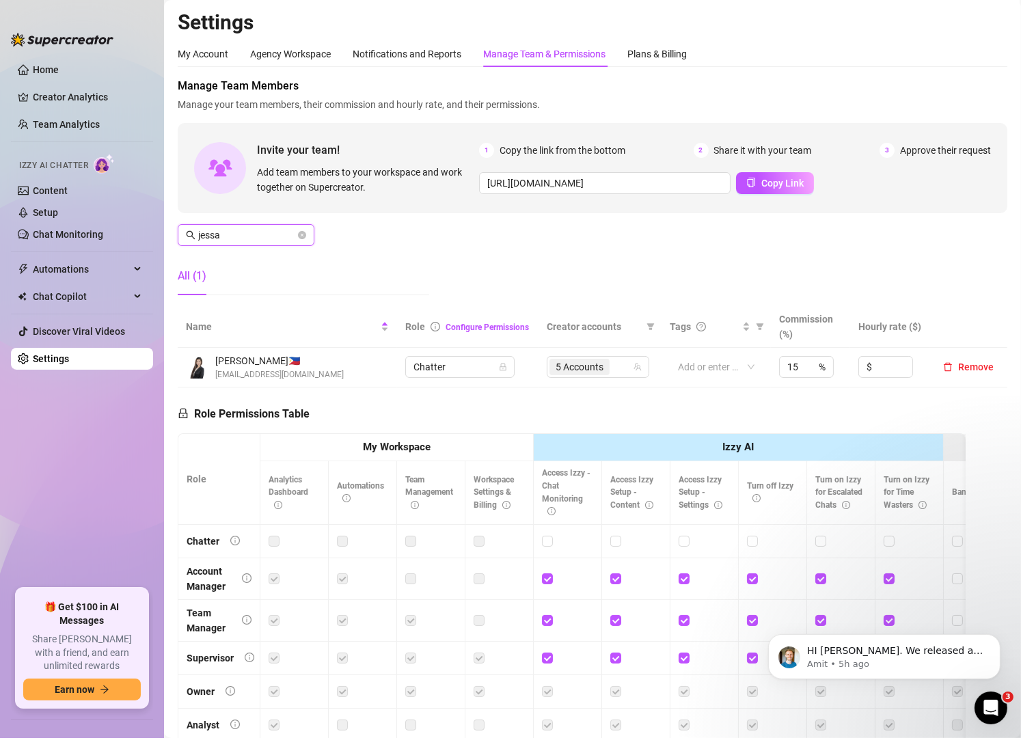
click at [261, 236] on input "jessa" at bounding box center [246, 235] width 97 height 15
click at [616, 368] on div "3 Accounts" at bounding box center [590, 366] width 83 height 19
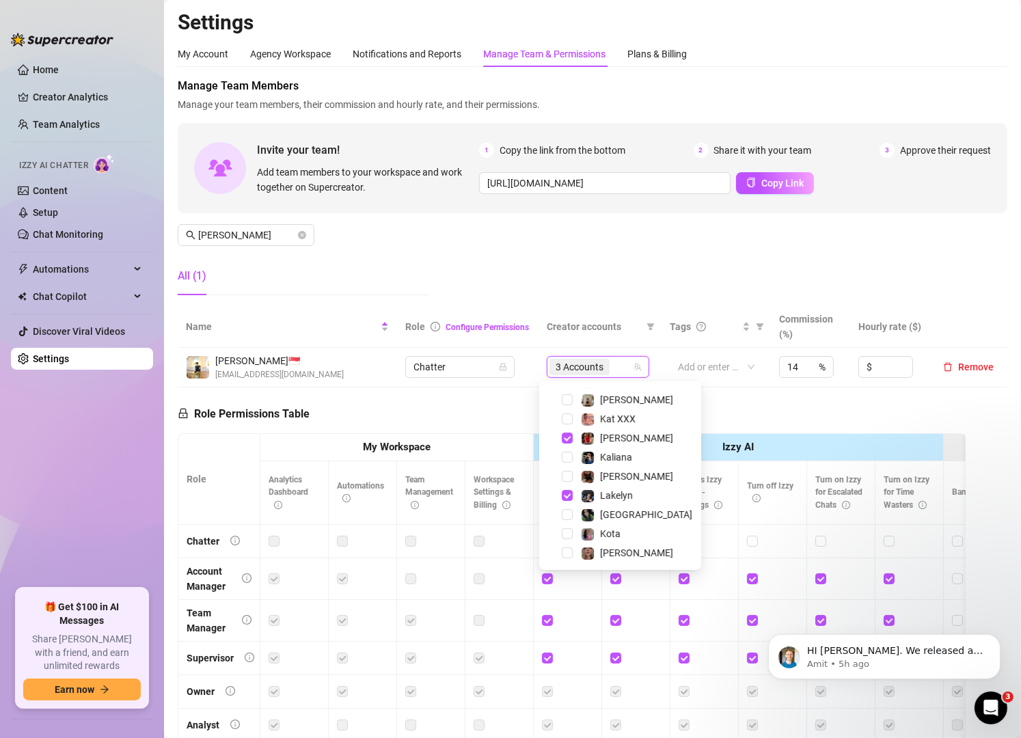
scroll to position [18, 0]
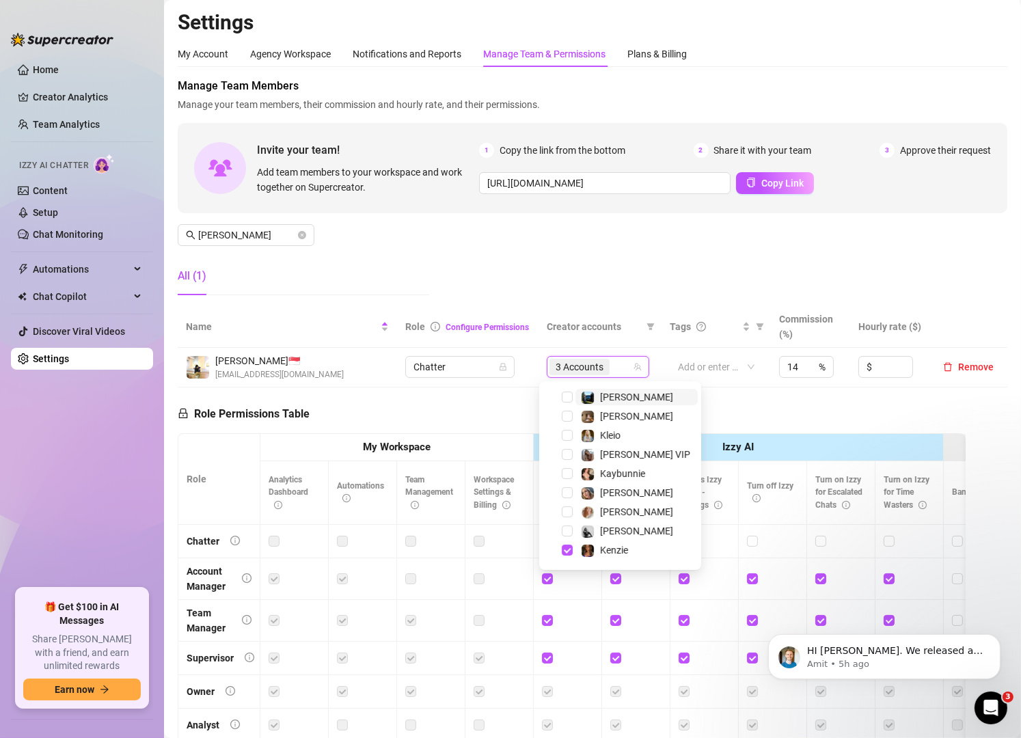
click at [614, 366] on div "3 Accounts" at bounding box center [590, 366] width 83 height 19
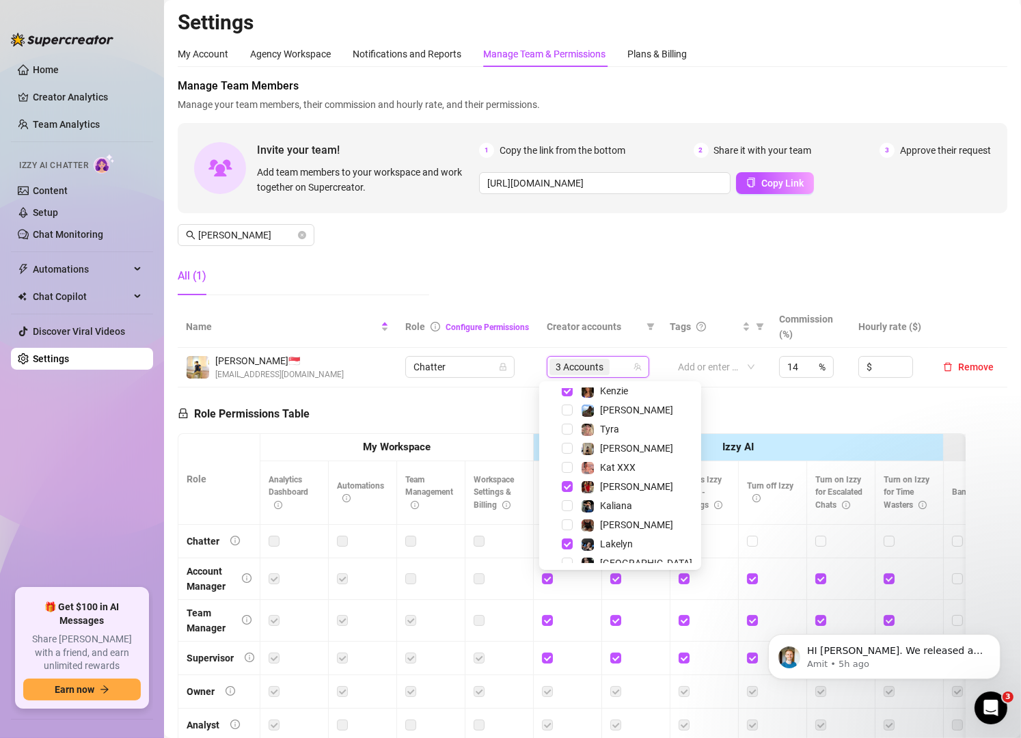
scroll to position [226, 0]
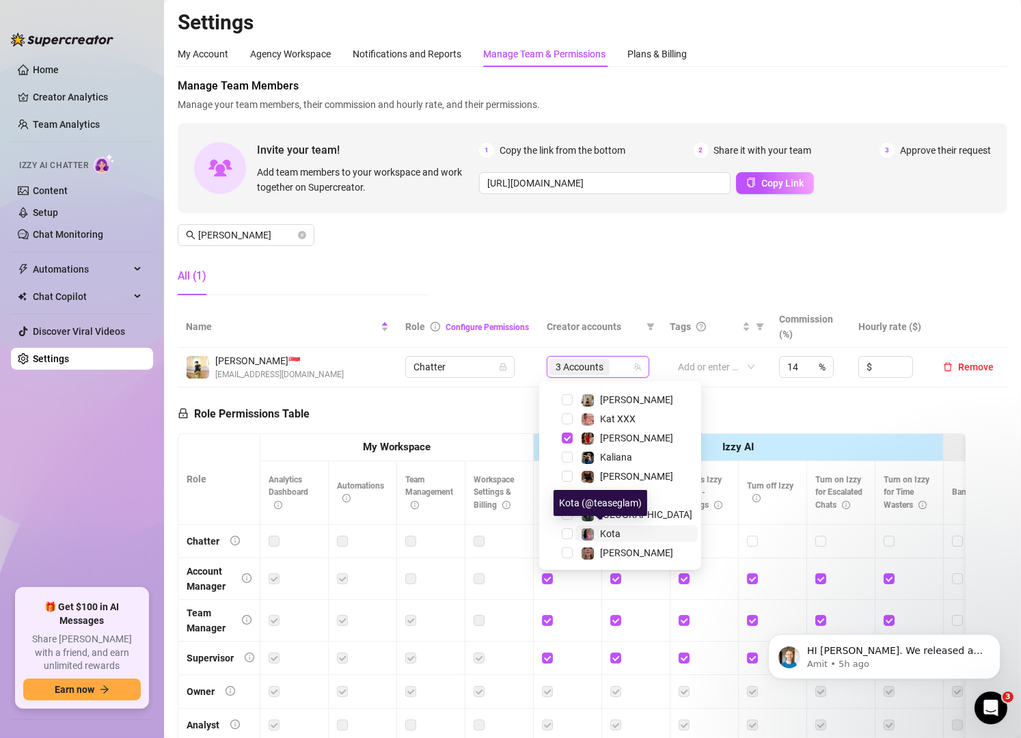
click at [616, 530] on span "Kota" at bounding box center [610, 533] width 20 height 11
click at [664, 246] on div "Manage Team Members Manage your team members, their commission and hourly rate,…" at bounding box center [593, 192] width 830 height 228
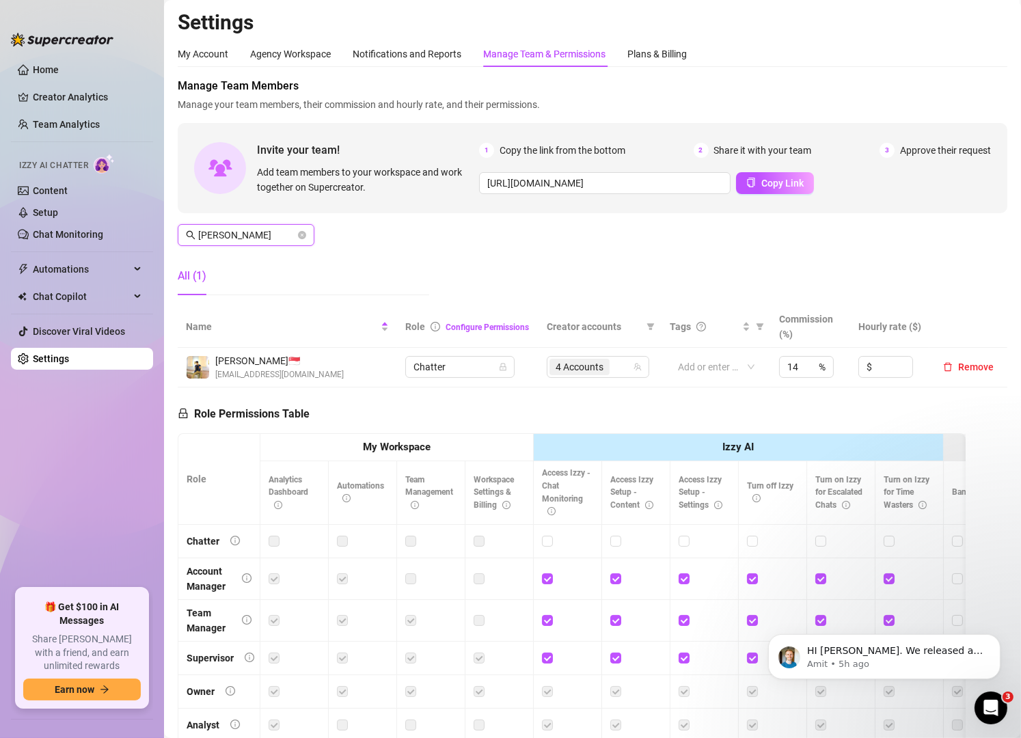
click at [261, 235] on input "[PERSON_NAME]" at bounding box center [246, 235] width 97 height 15
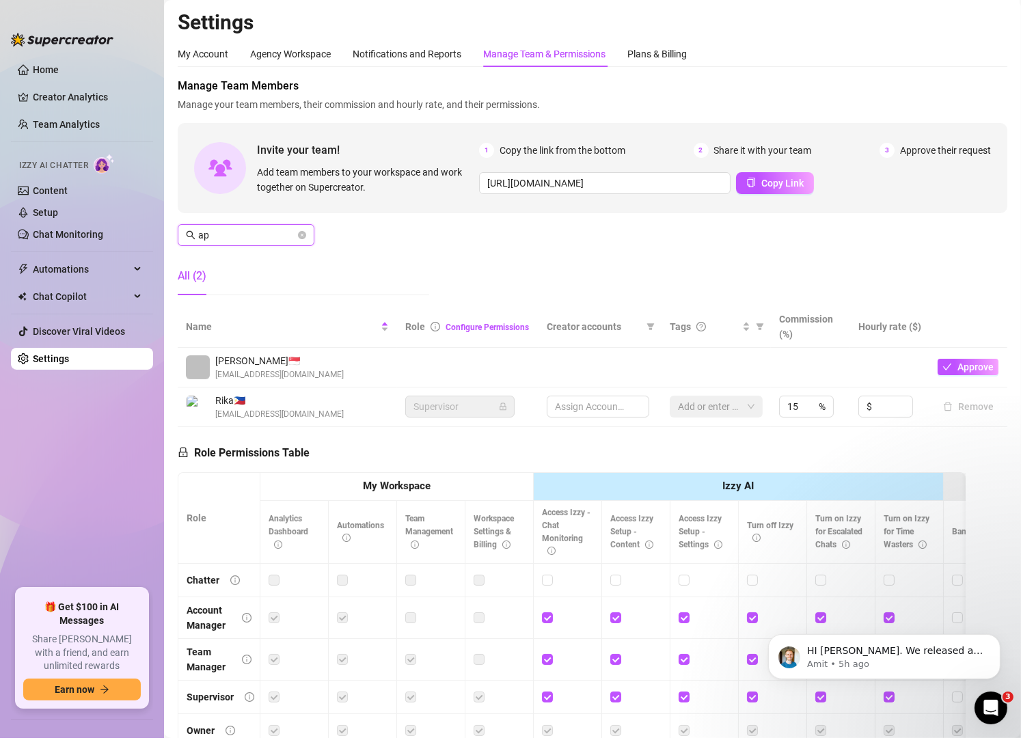
type input "a"
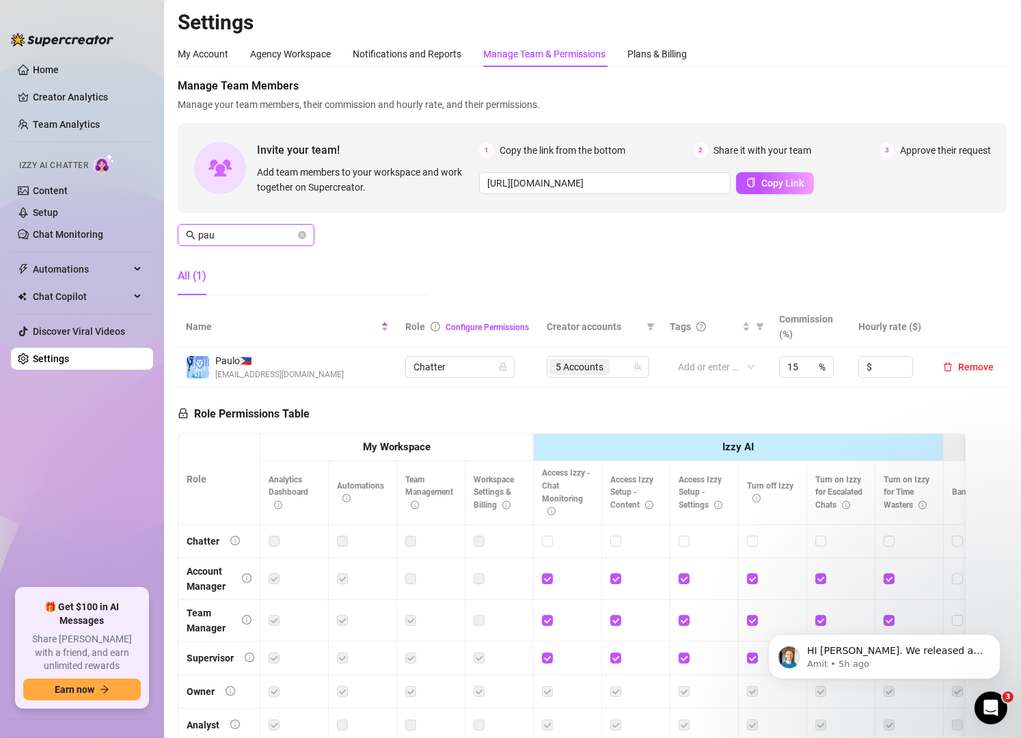
click at [269, 236] on input "pau" at bounding box center [246, 235] width 97 height 15
click at [610, 372] on div "4 Accounts" at bounding box center [583, 366] width 83 height 19
type input "[PERSON_NAME]"
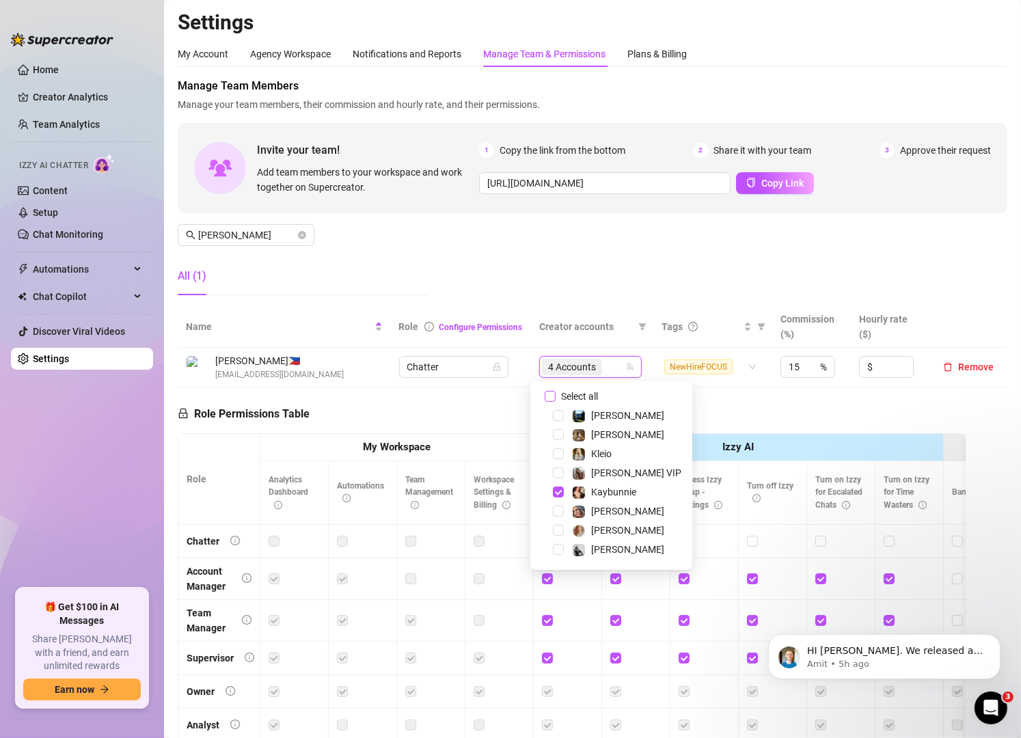
click at [547, 397] on input "Select all" at bounding box center [550, 396] width 11 height 11
checkbox input "false"
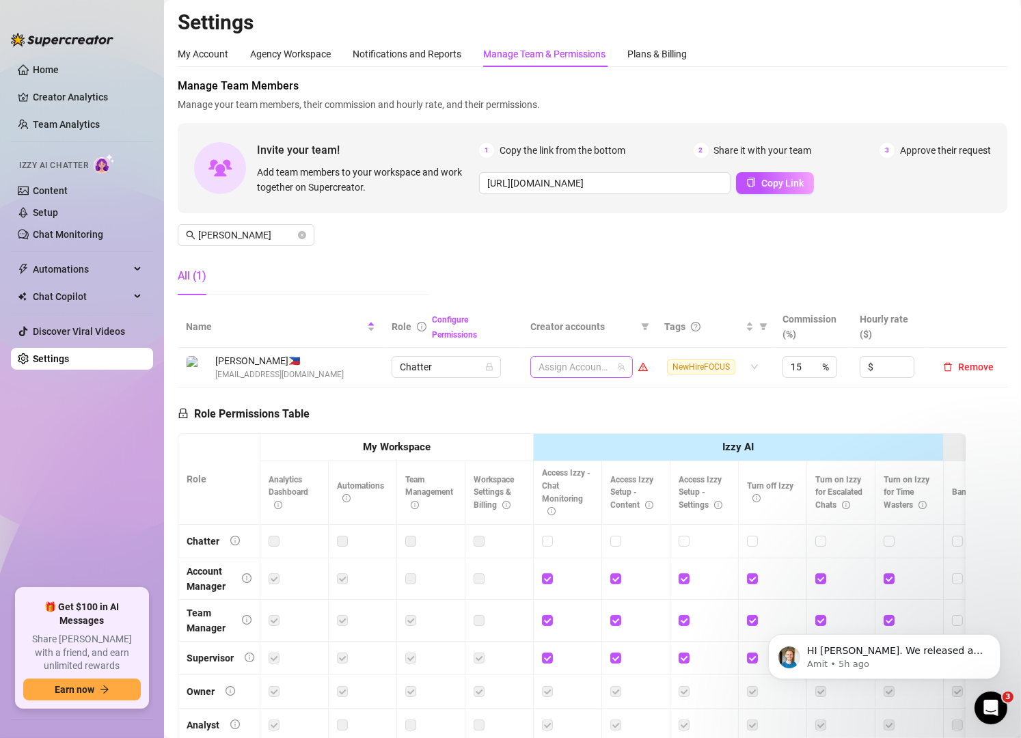
click at [556, 361] on div at bounding box center [574, 366] width 83 height 19
click at [584, 363] on div at bounding box center [574, 366] width 83 height 19
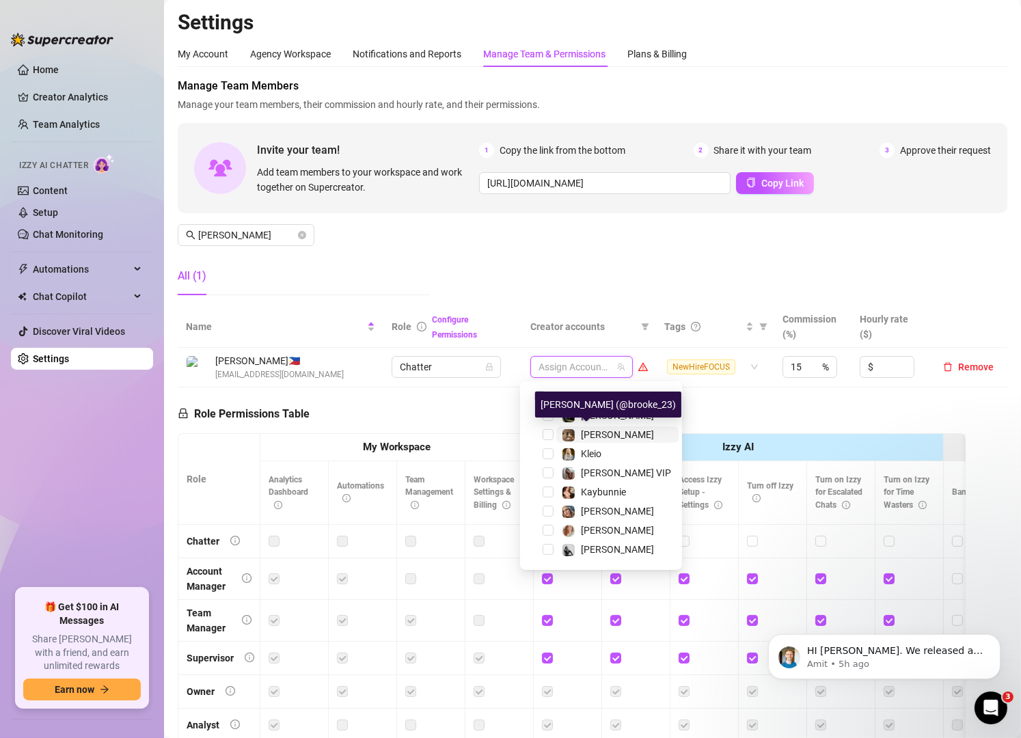
click at [582, 429] on span "[PERSON_NAME]" at bounding box center [617, 434] width 73 height 11
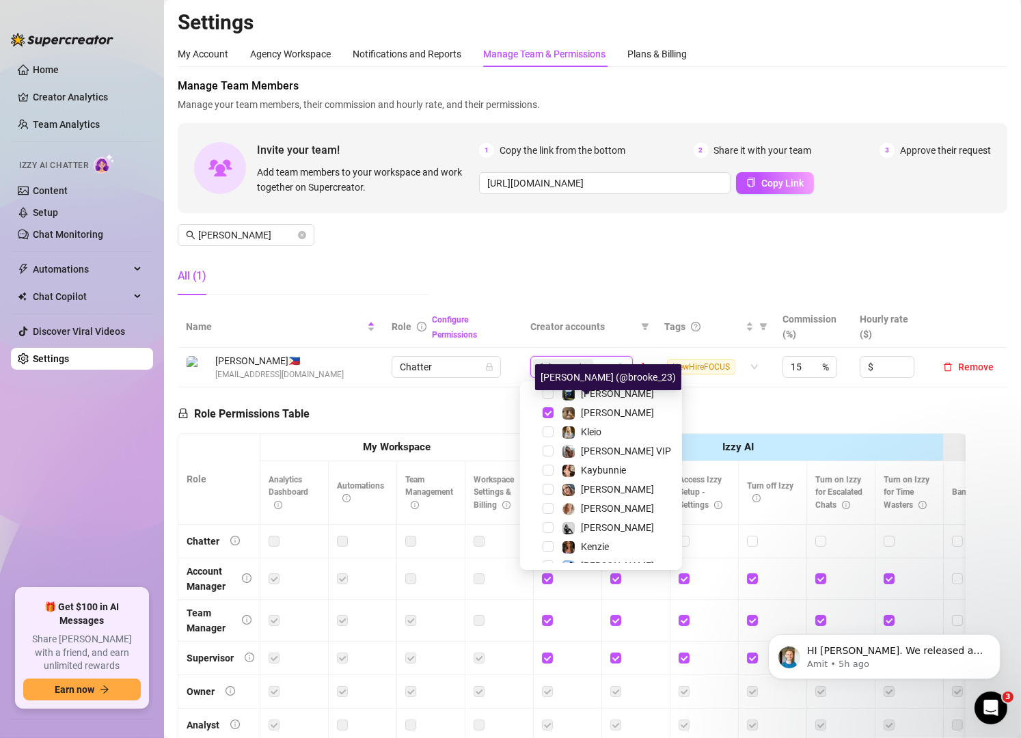
scroll to position [32, 0]
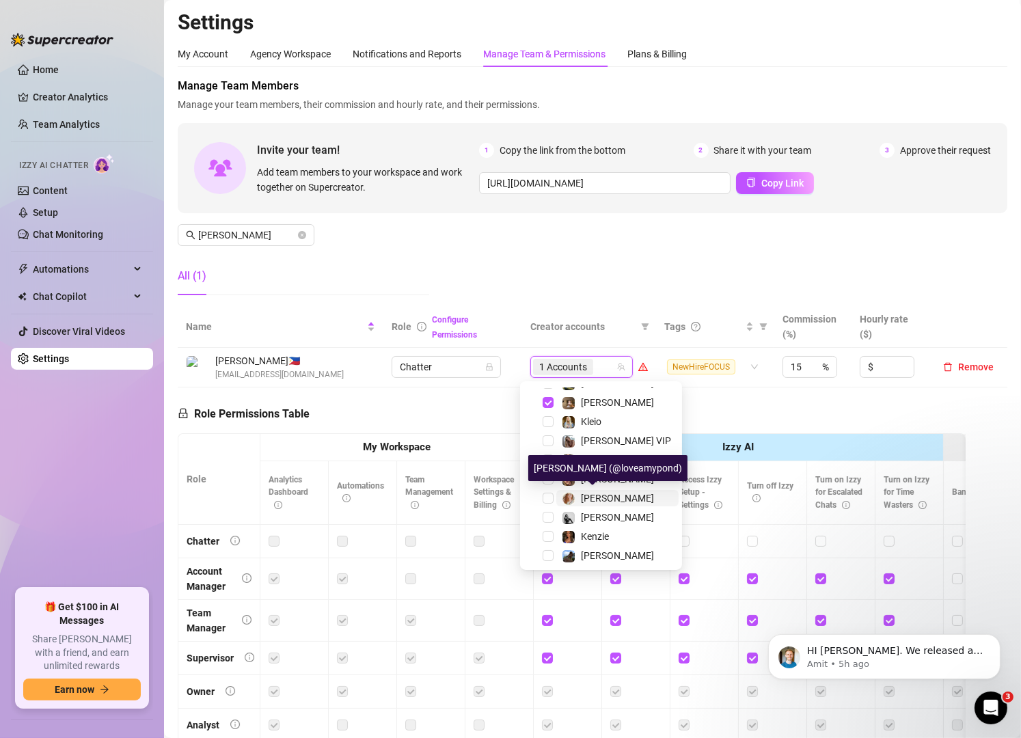
click at [577, 495] on div "[PERSON_NAME]" at bounding box center [608, 498] width 92 height 16
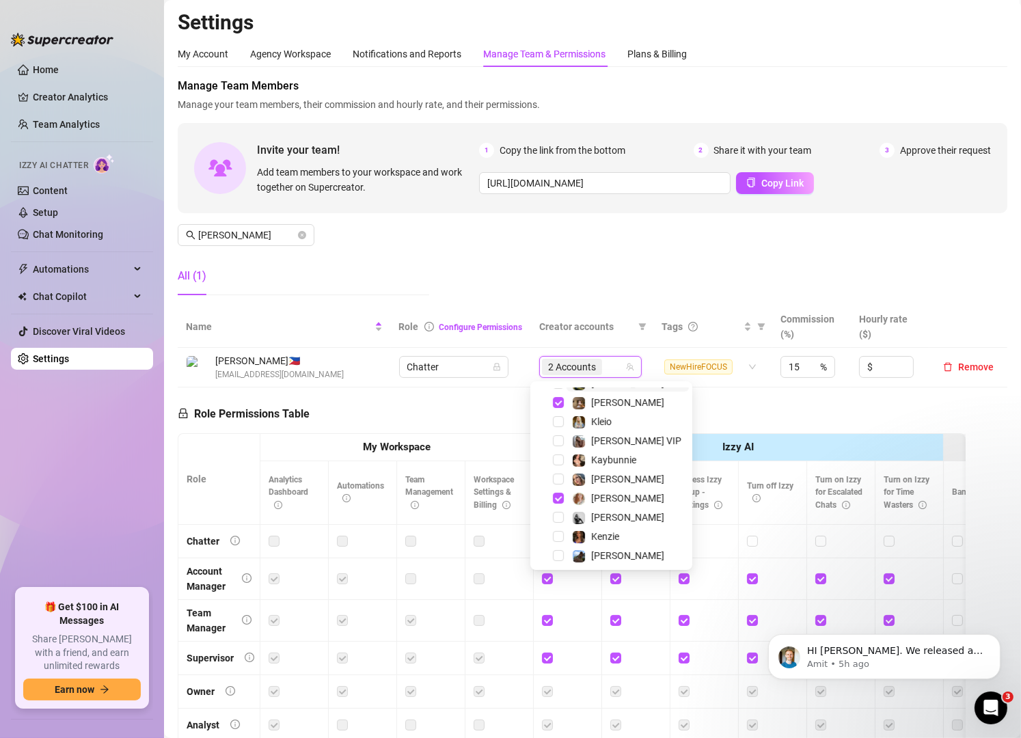
scroll to position [18, 0]
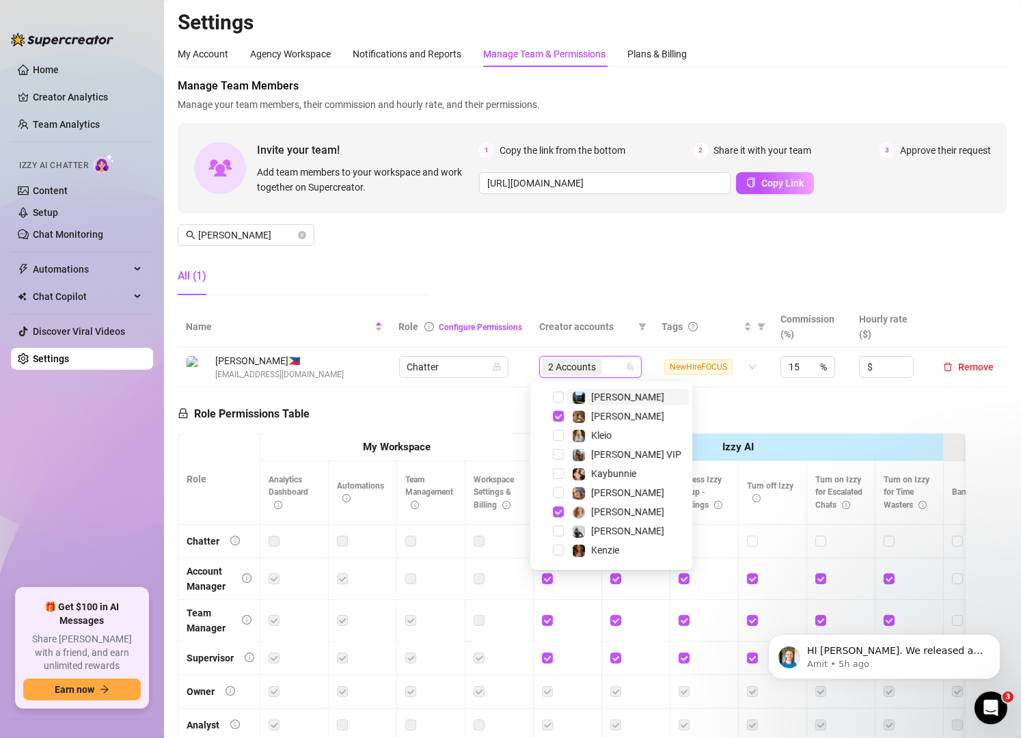
click at [601, 368] on div "2 Accounts" at bounding box center [583, 366] width 83 height 19
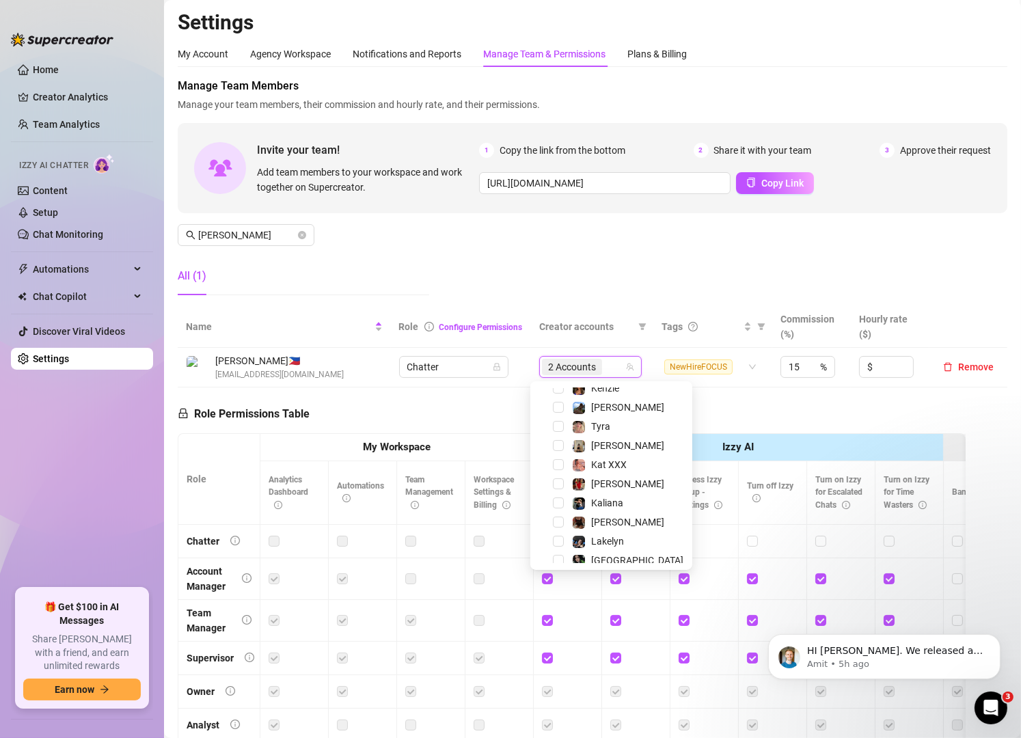
scroll to position [180, 0]
click at [603, 527] on div "[PERSON_NAME]" at bounding box center [627, 522] width 73 height 16
click at [599, 549] on div "Lakelyn" at bounding box center [611, 541] width 155 height 16
click at [597, 555] on span "[GEOGRAPHIC_DATA]" at bounding box center [637, 560] width 92 height 11
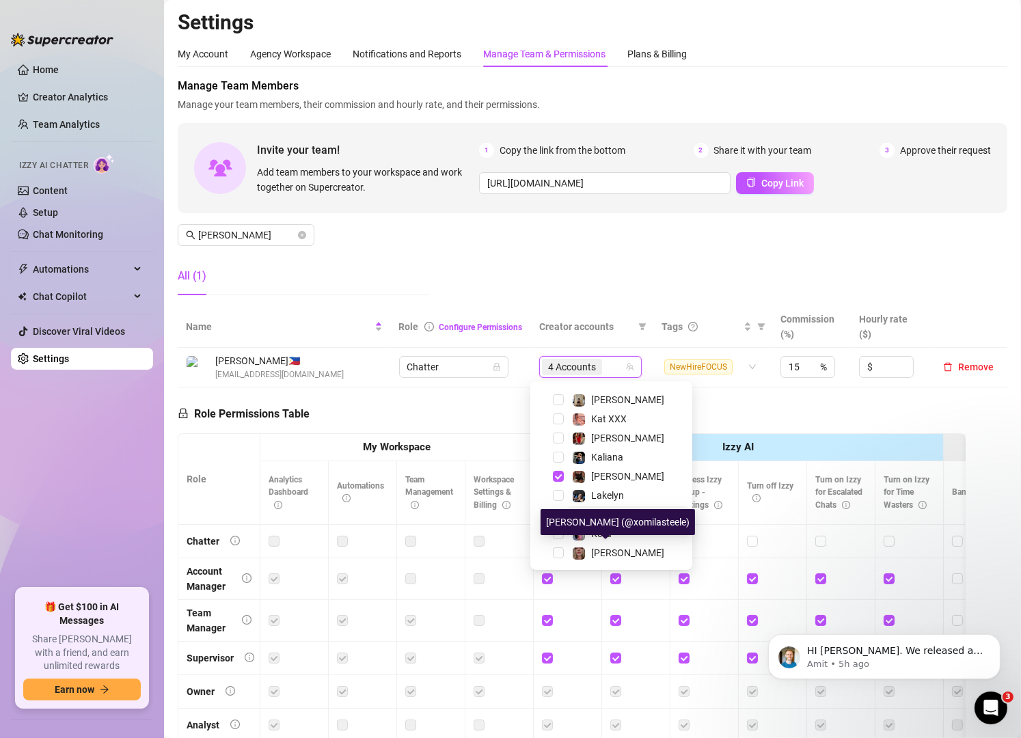
click at [597, 553] on span "[PERSON_NAME]" at bounding box center [627, 552] width 73 height 11
click at [557, 260] on div "Manage Team Members Manage your team members, their commission and hourly rate,…" at bounding box center [593, 192] width 830 height 228
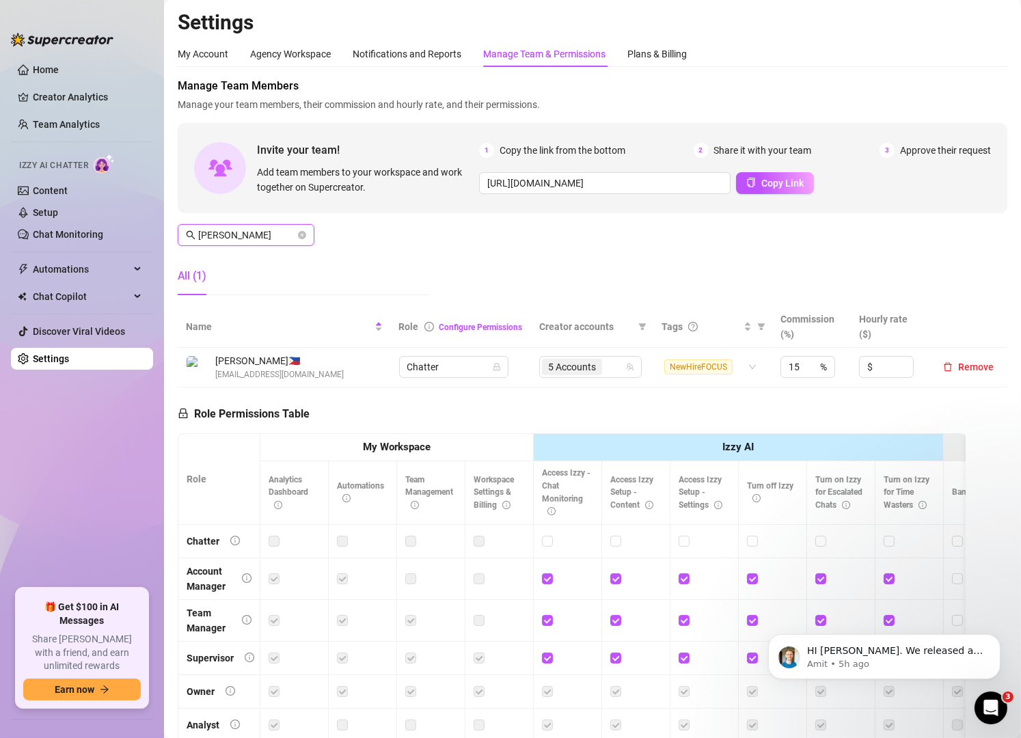
click at [236, 235] on input "[PERSON_NAME]" at bounding box center [246, 235] width 97 height 15
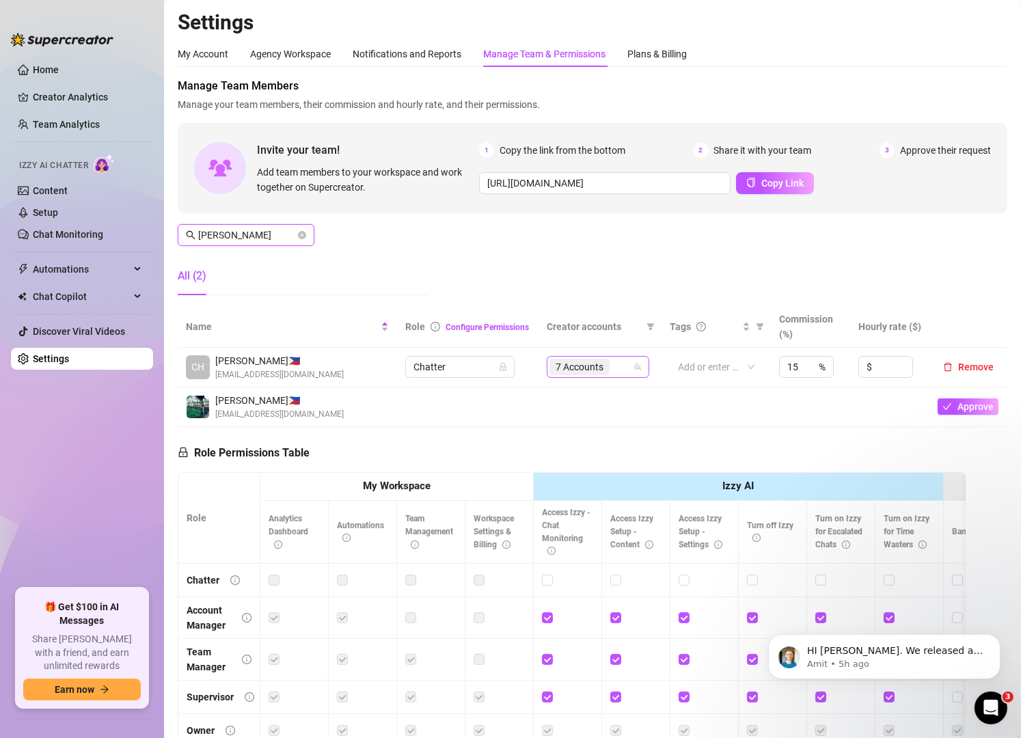
click at [611, 366] on div "7 Accounts" at bounding box center [590, 366] width 83 height 19
type input "[PERSON_NAME]"
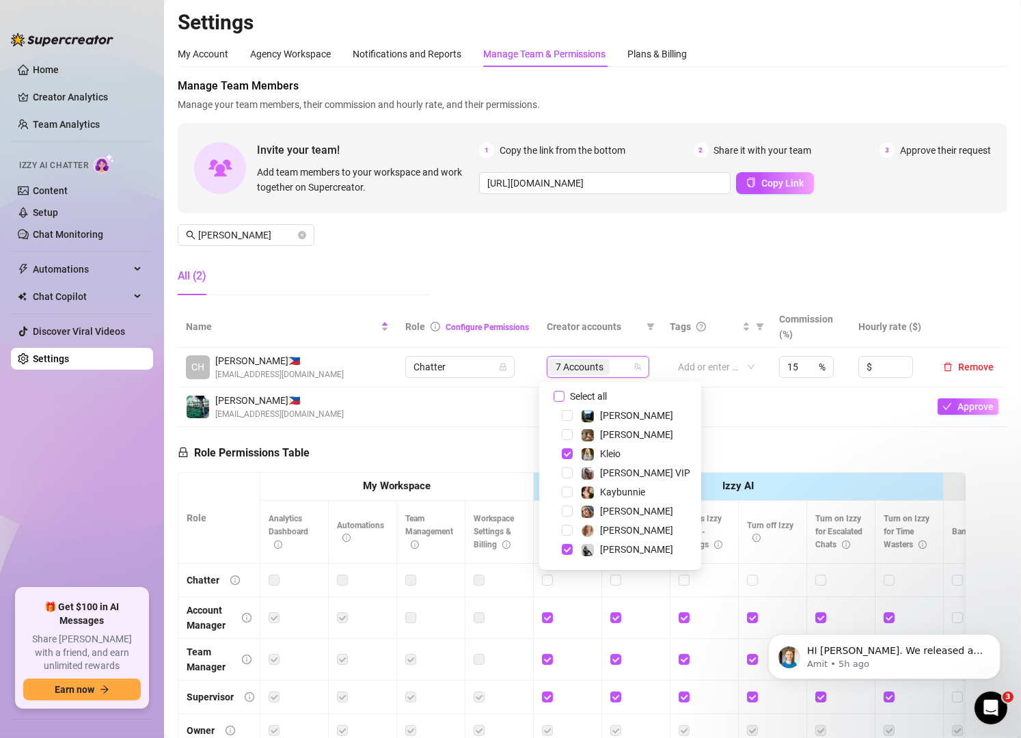
click at [562, 389] on label "Select all" at bounding box center [582, 396] width 59 height 15
click at [562, 391] on input "Select all" at bounding box center [558, 396] width 11 height 11
click at [562, 389] on label "Select all" at bounding box center [582, 396] width 59 height 15
click at [562, 391] on input "Select all" at bounding box center [558, 396] width 11 height 11
checkbox input "false"
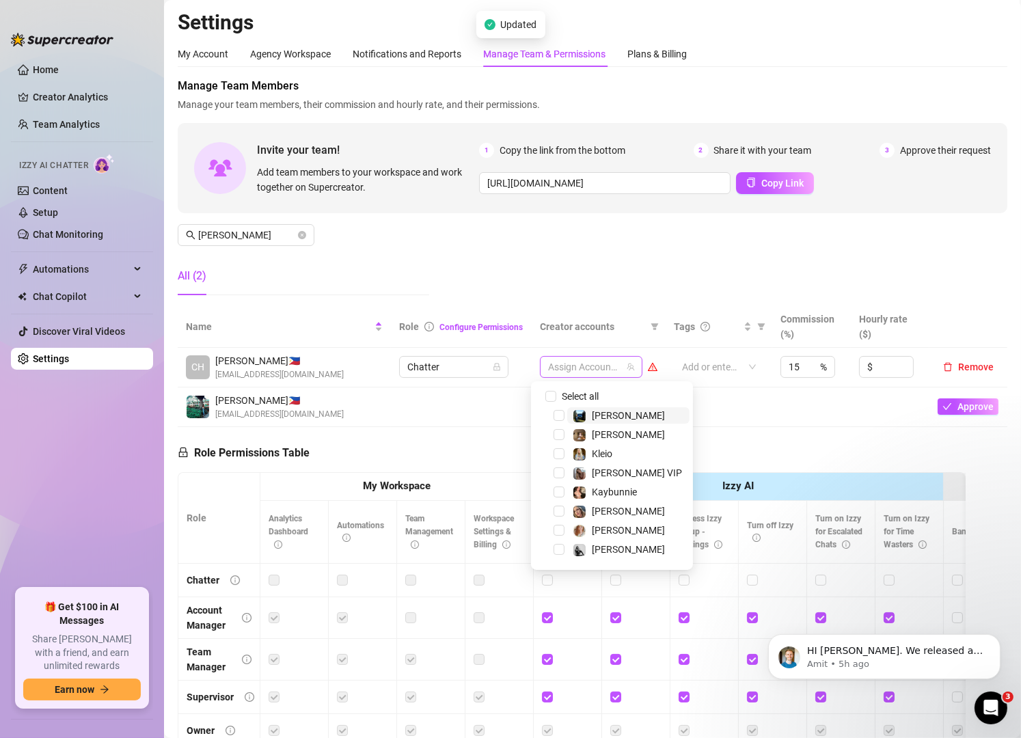
click at [558, 374] on div at bounding box center [584, 366] width 83 height 19
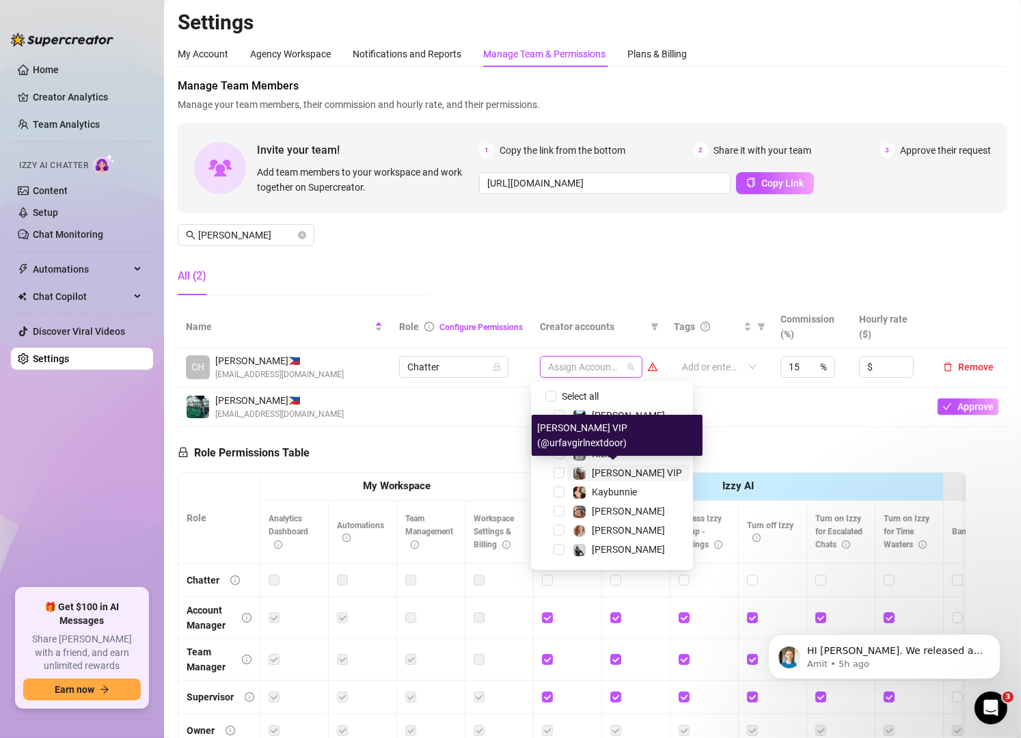
click at [593, 473] on span "[PERSON_NAME] VIP" at bounding box center [637, 472] width 90 height 11
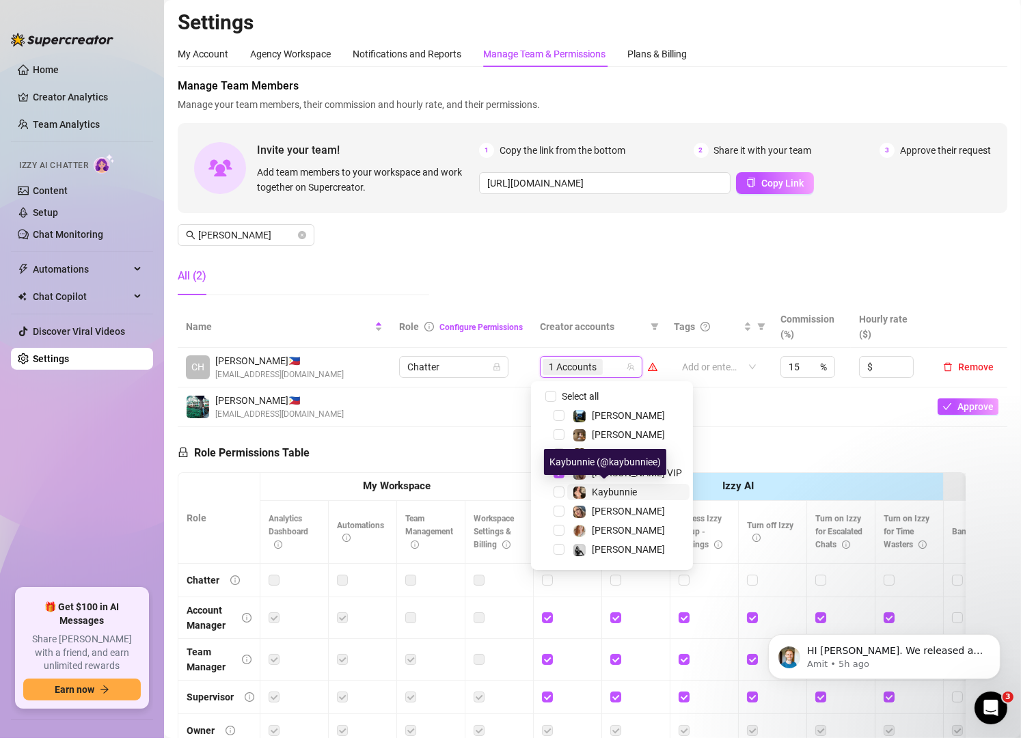
click at [593, 493] on span "Kaybunnie" at bounding box center [614, 491] width 45 height 11
click at [595, 513] on span "[PERSON_NAME]" at bounding box center [628, 511] width 73 height 11
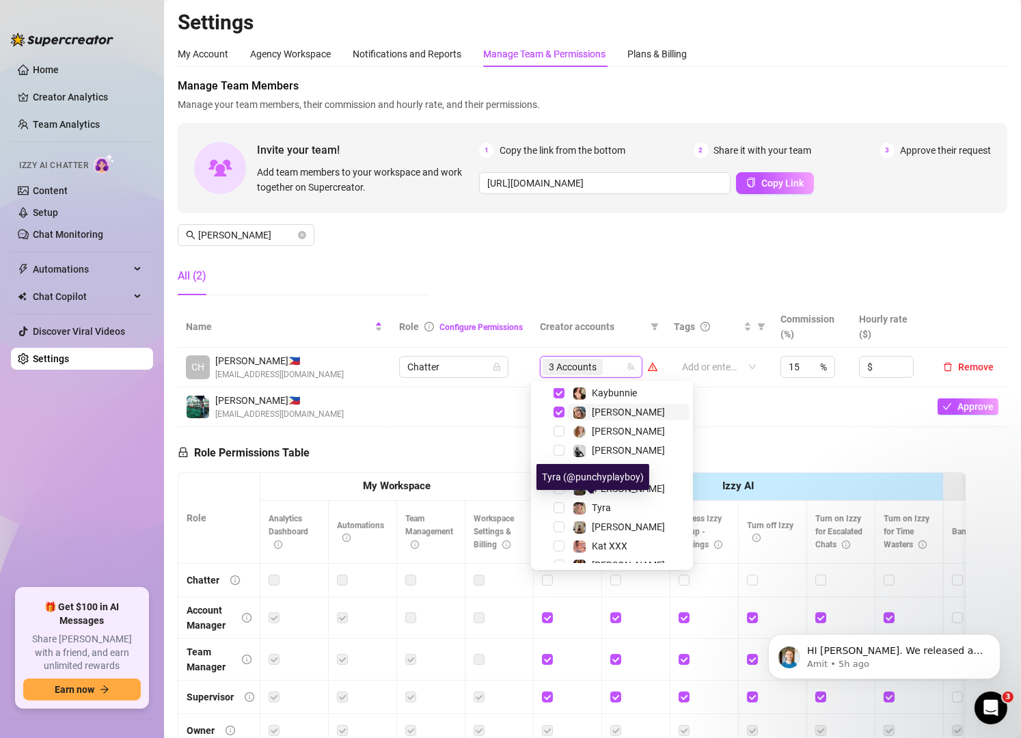
scroll to position [100, 0]
click at [596, 540] on span "Kat XXX" at bounding box center [610, 545] width 36 height 11
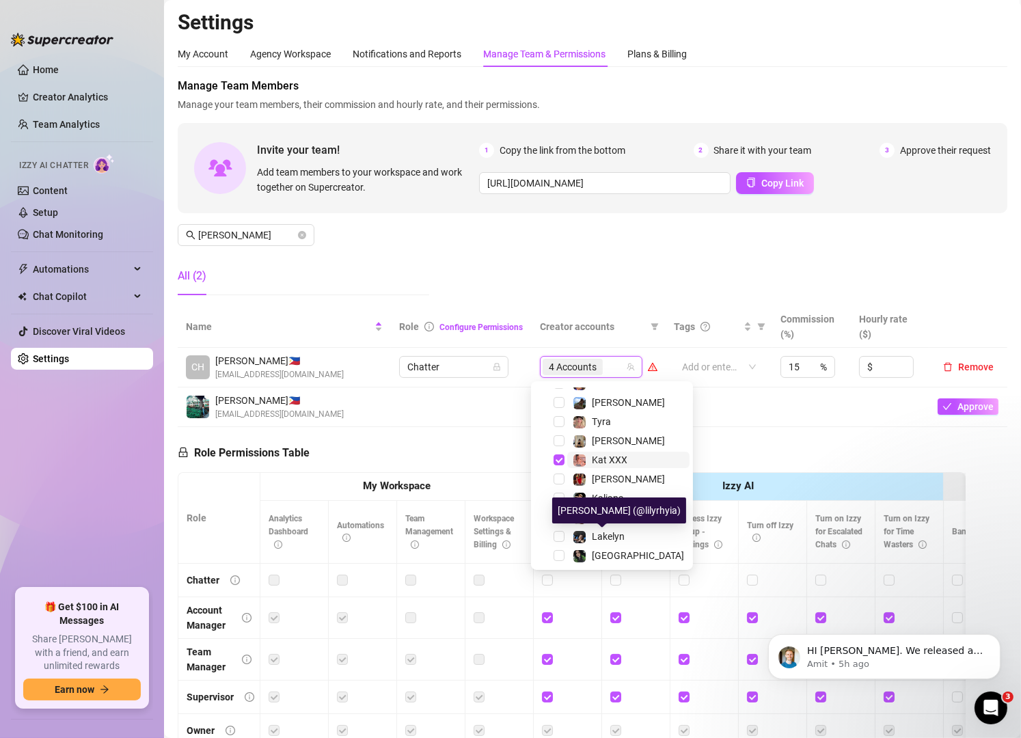
scroll to position [184, 0]
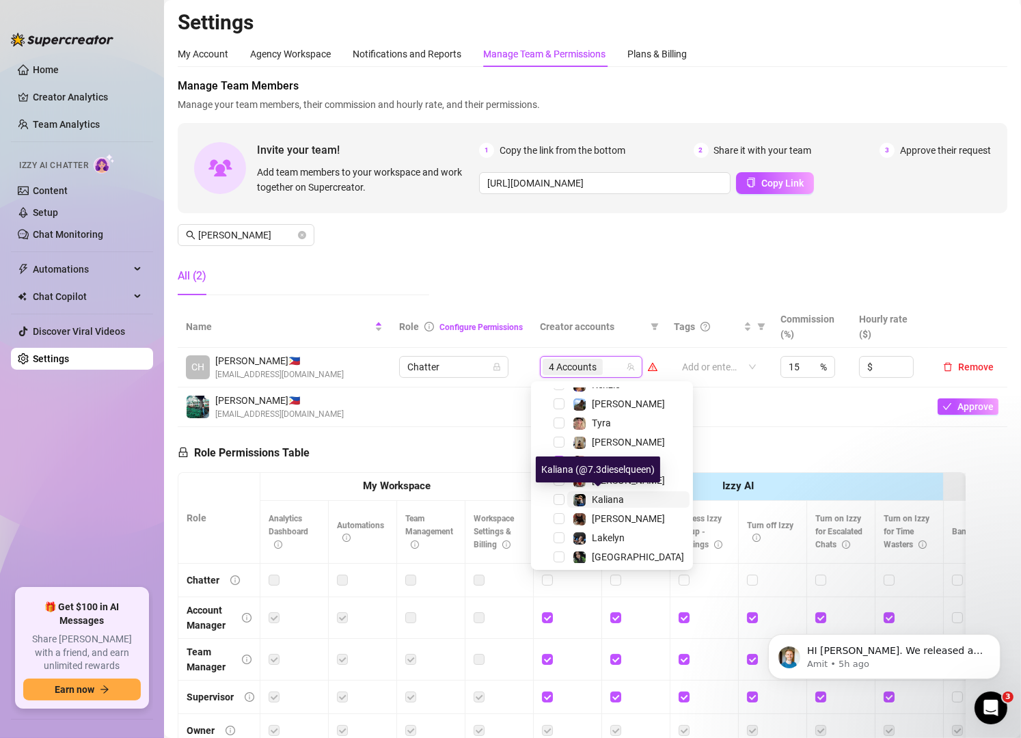
click at [599, 496] on span "Kaliana" at bounding box center [608, 499] width 32 height 11
click at [494, 265] on div "Manage Team Members Manage your team members, their commission and hourly rate,…" at bounding box center [593, 192] width 830 height 228
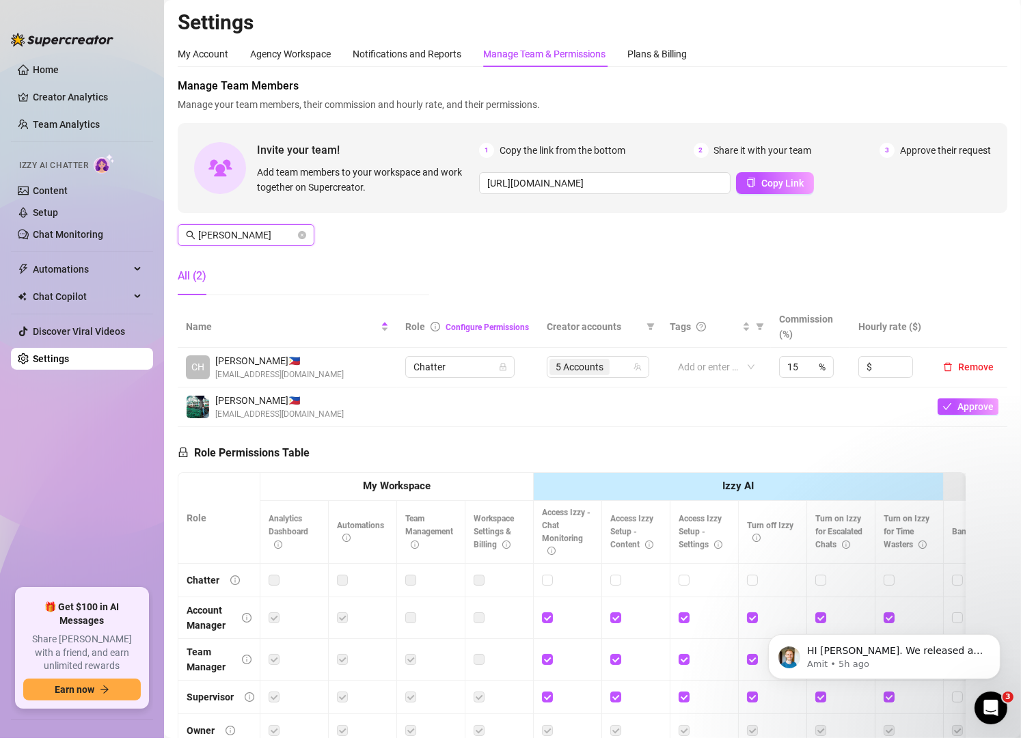
click at [260, 240] on input "[PERSON_NAME]" at bounding box center [246, 235] width 97 height 15
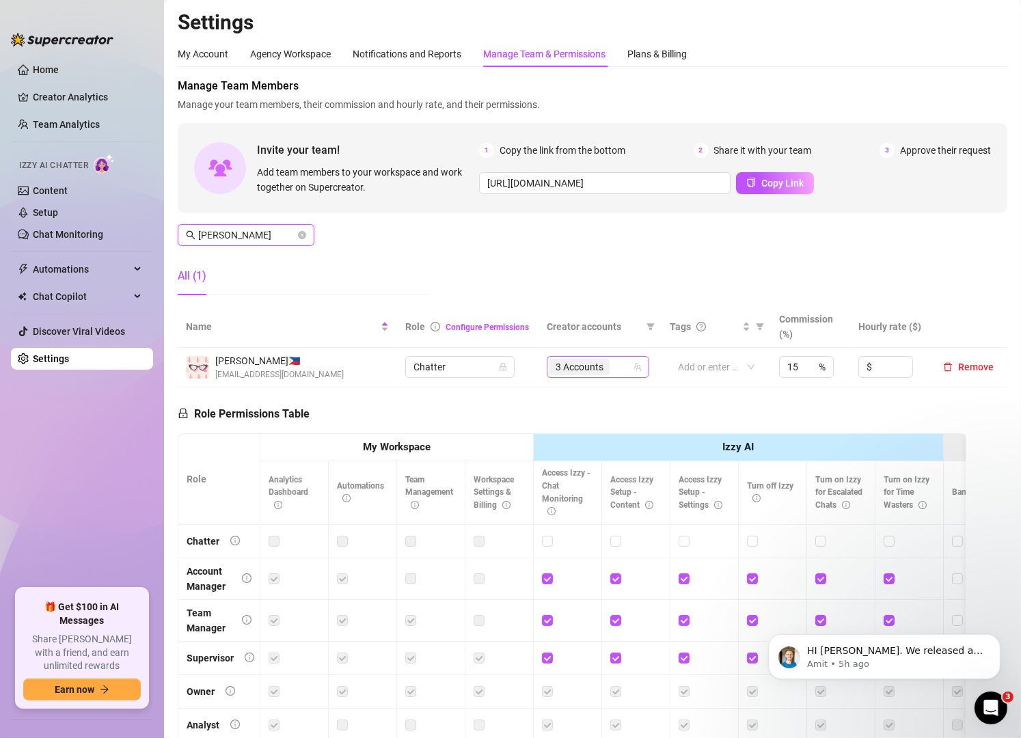
click at [610, 361] on div "3 Accounts" at bounding box center [590, 366] width 83 height 19
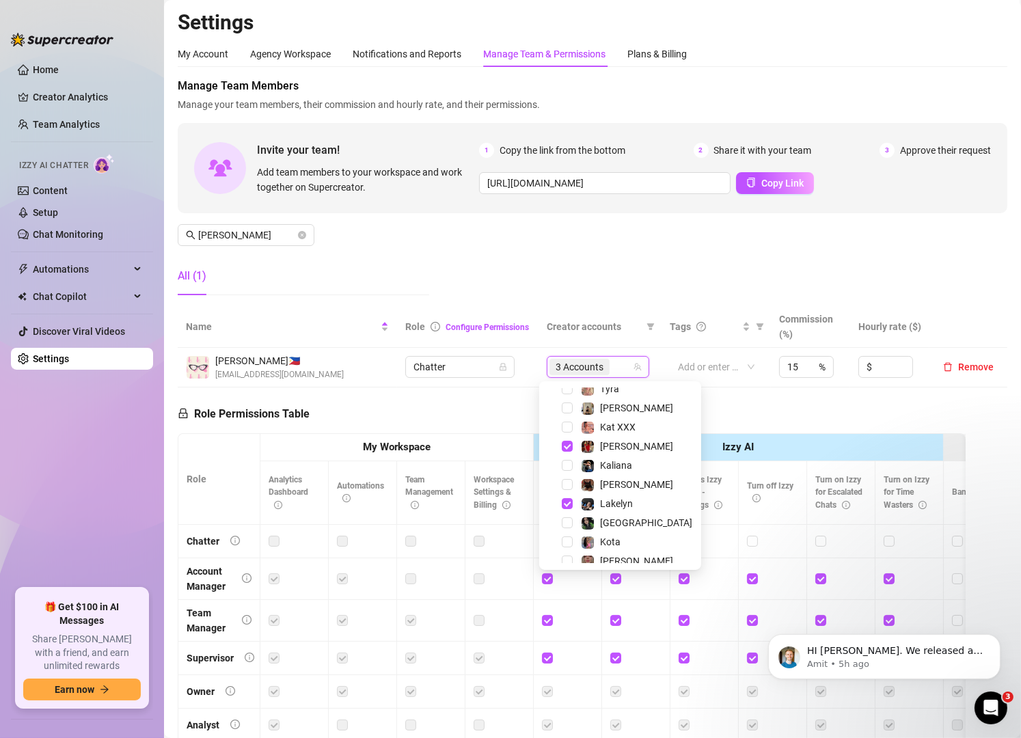
scroll to position [220, 0]
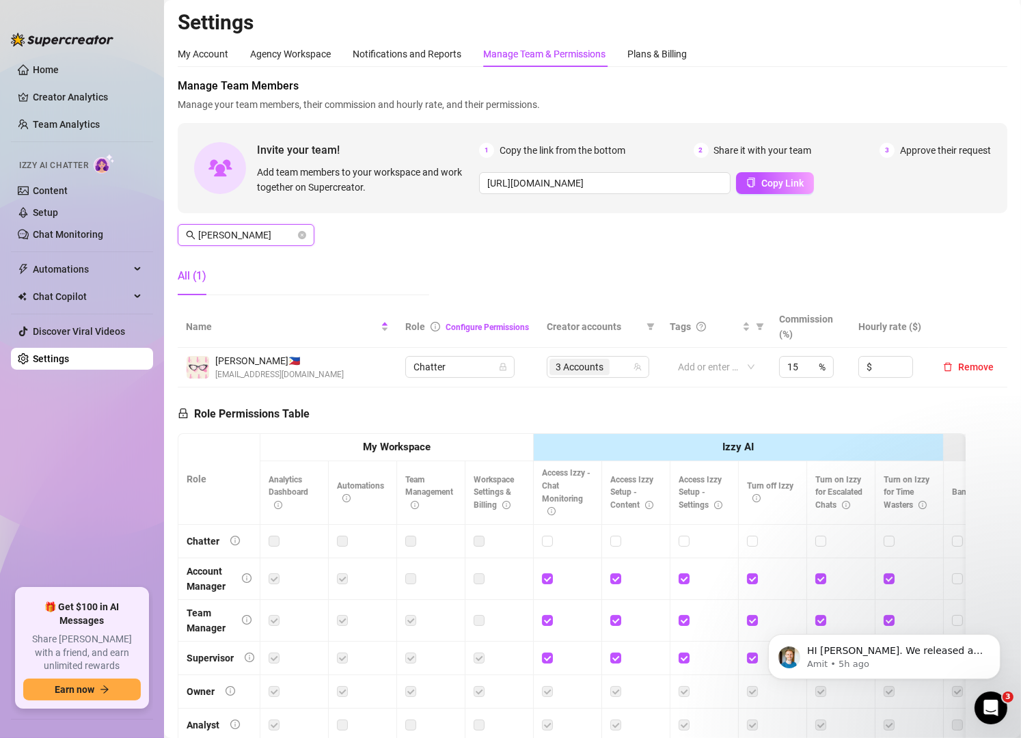
click at [260, 229] on input "[PERSON_NAME]" at bounding box center [246, 235] width 97 height 15
click at [605, 367] on input "search" at bounding box center [606, 367] width 3 height 16
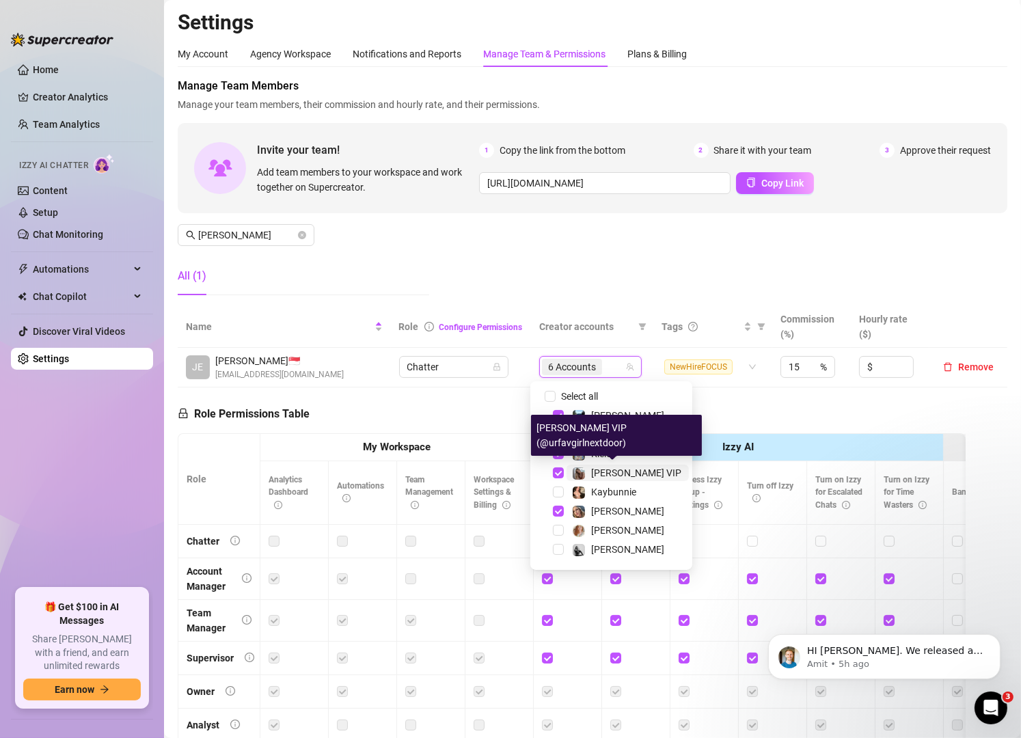
click at [591, 473] on span "[PERSON_NAME] VIP" at bounding box center [636, 472] width 90 height 11
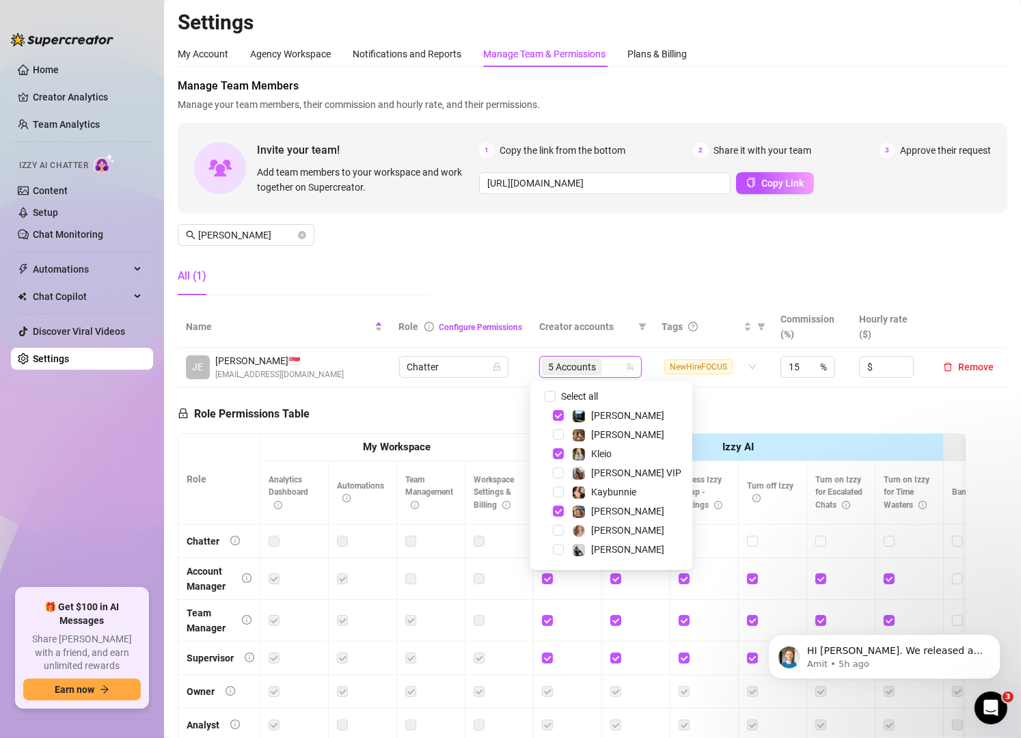
click at [590, 519] on div "[PERSON_NAME]" at bounding box center [611, 511] width 155 height 16
click at [603, 509] on span "[PERSON_NAME]" at bounding box center [627, 511] width 73 height 11
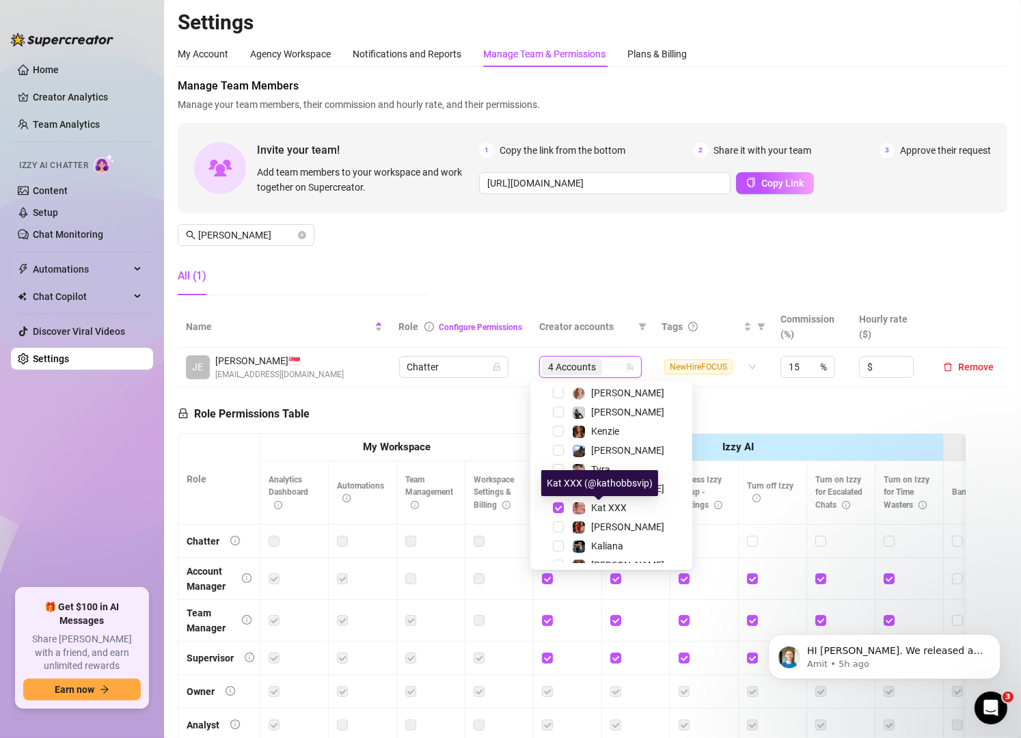
scroll to position [139, 0]
click at [603, 509] on span "Kat XXX" at bounding box center [609, 506] width 36 height 11
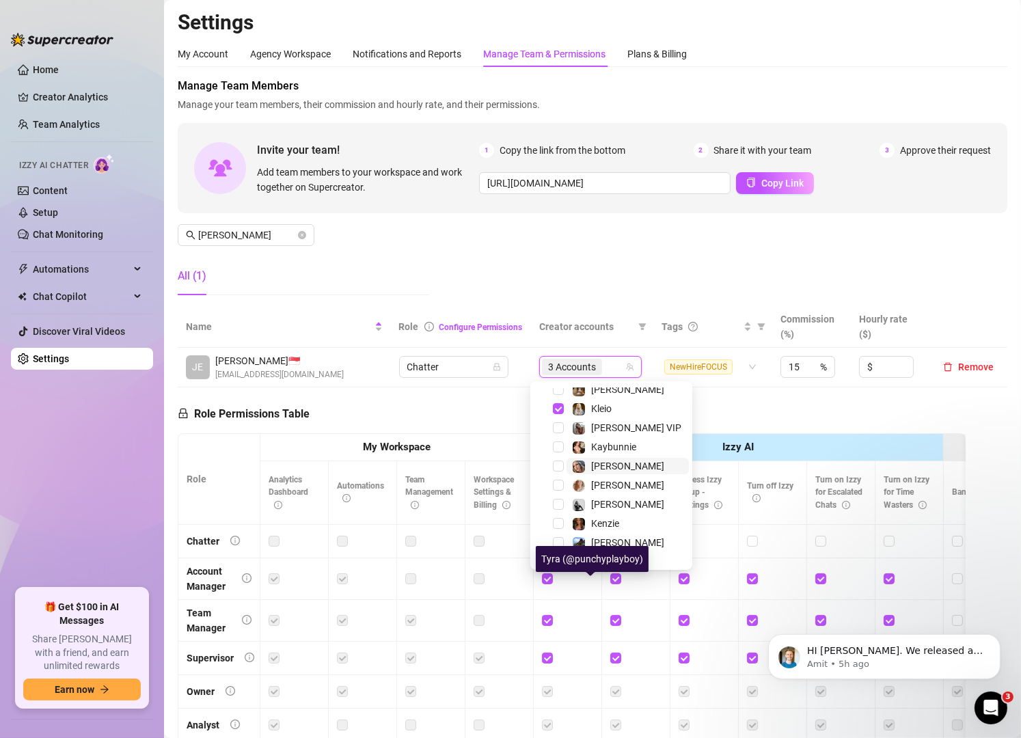
scroll to position [0, 0]
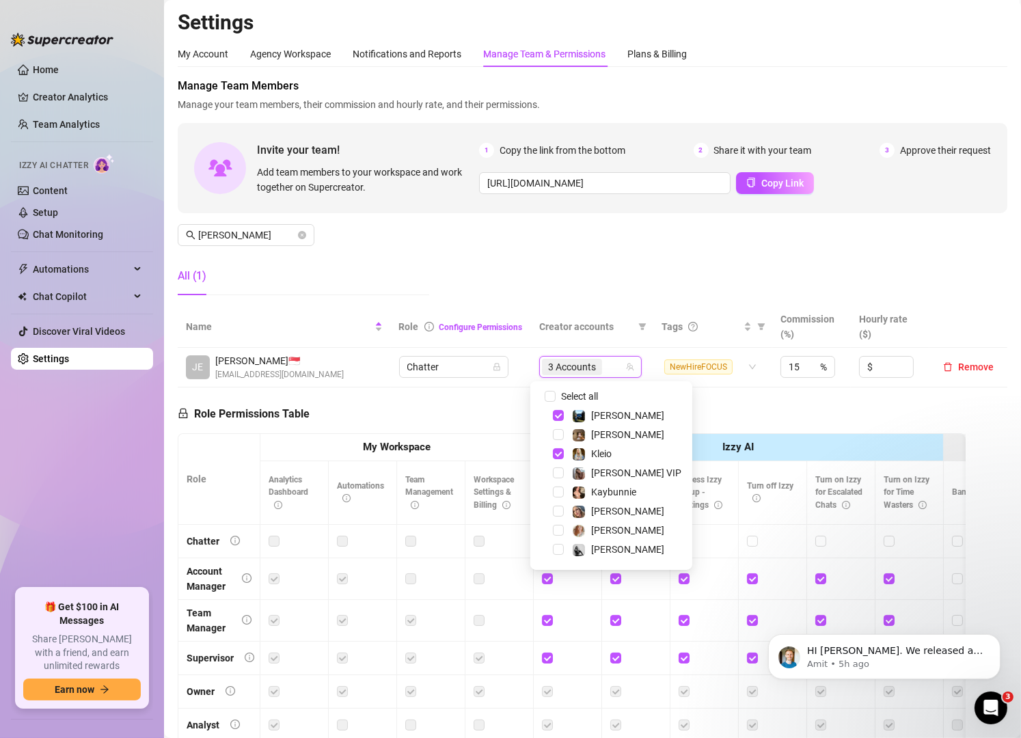
click at [742, 230] on div "Manage Team Members Manage your team members, their commission and hourly rate,…" at bounding box center [593, 192] width 830 height 228
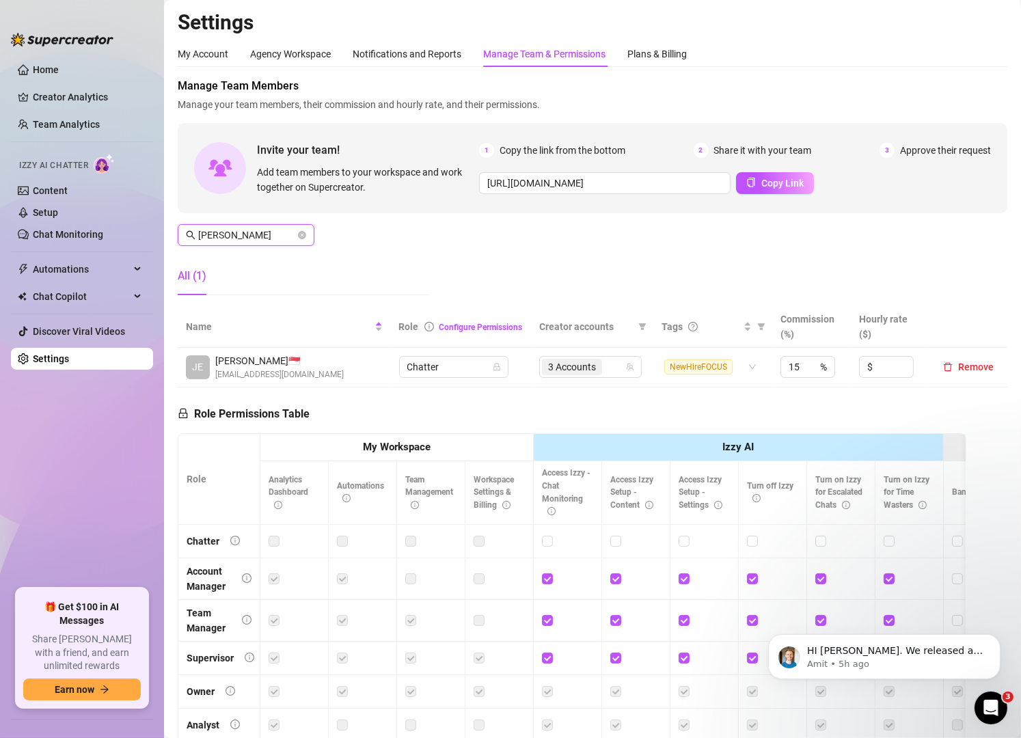
click at [260, 237] on input "[PERSON_NAME]" at bounding box center [246, 235] width 97 height 15
type input "ARBY"
click at [612, 366] on input "search" at bounding box center [613, 367] width 3 height 16
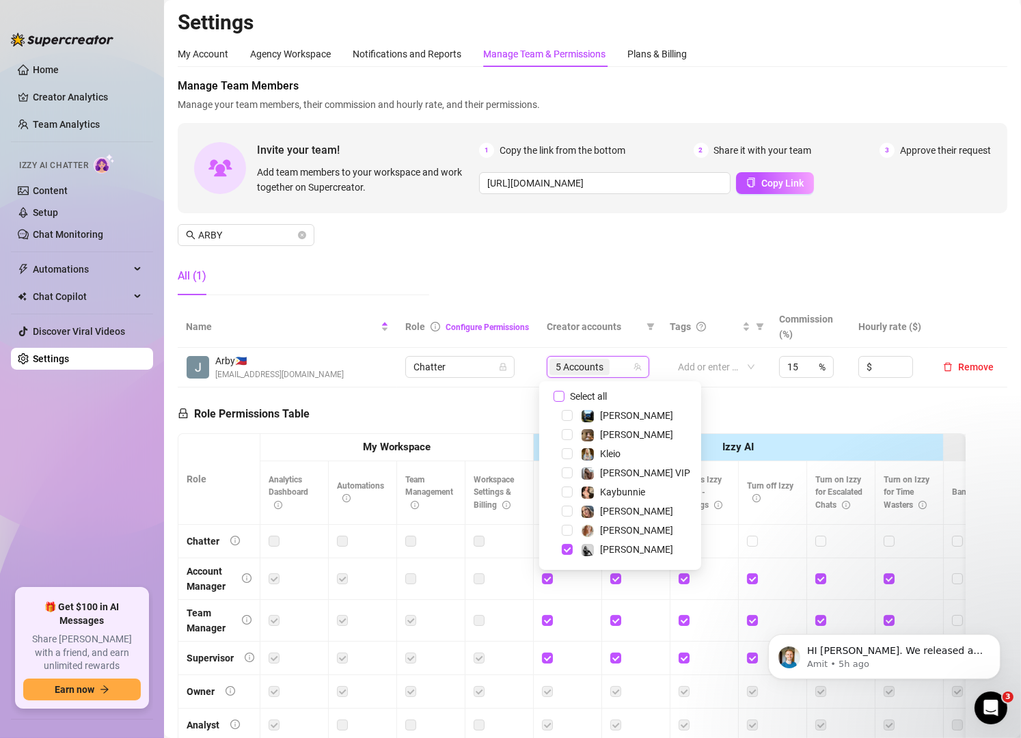
click at [588, 395] on span "Select all" at bounding box center [588, 396] width 48 height 15
click at [564, 395] on input "Select all" at bounding box center [558, 396] width 11 height 11
click at [588, 395] on span "Select all" at bounding box center [588, 396] width 48 height 15
click at [564, 395] on input "Select all" at bounding box center [558, 396] width 11 height 11
checkbox input "false"
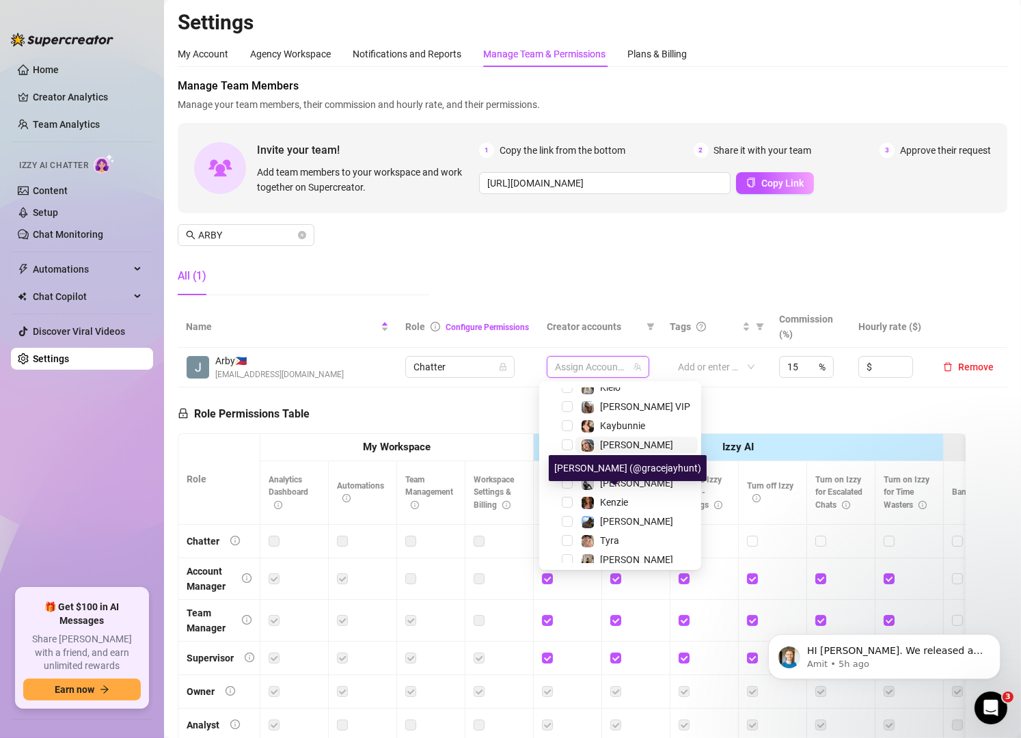
scroll to position [68, 0]
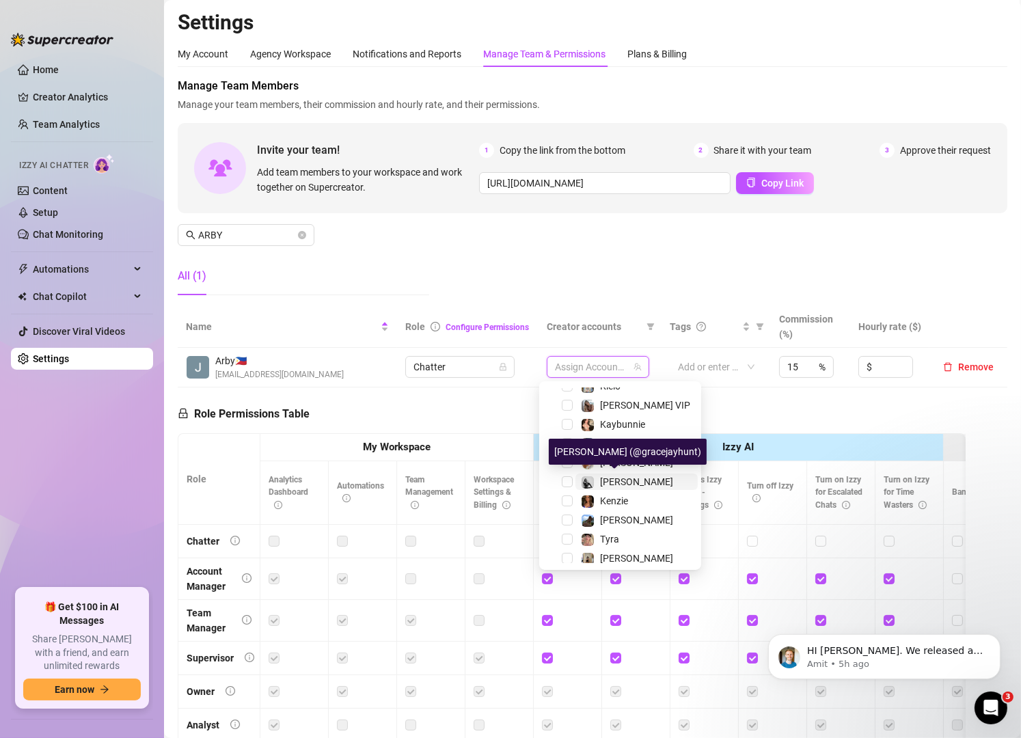
click at [609, 482] on span "[PERSON_NAME]" at bounding box center [636, 481] width 73 height 11
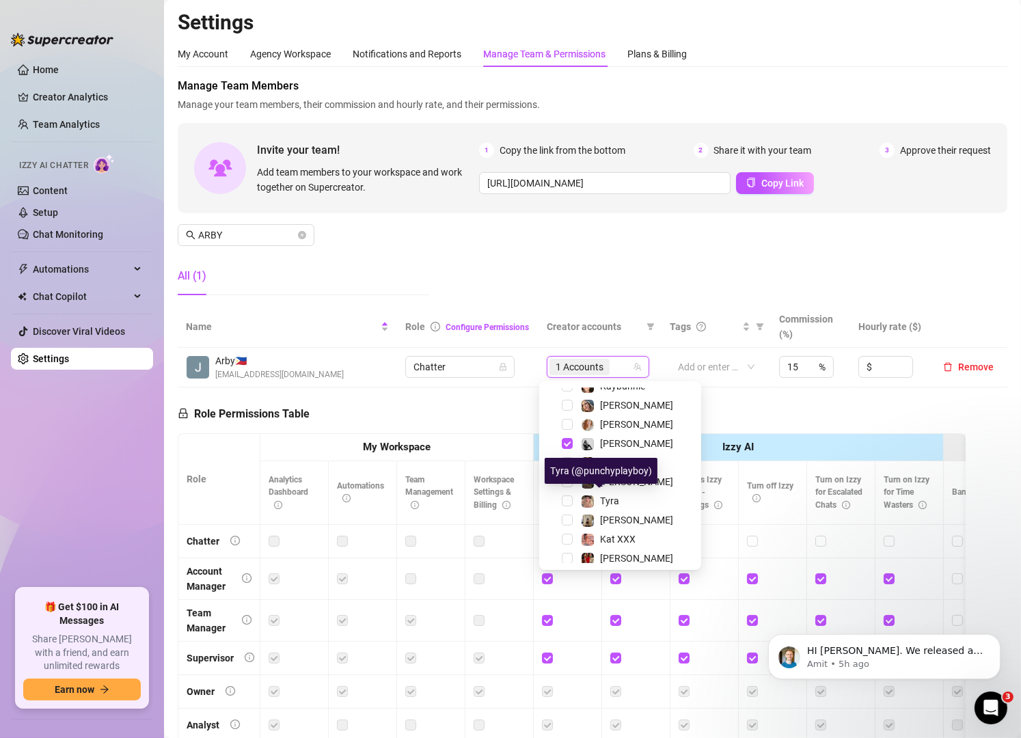
scroll to position [120, 0]
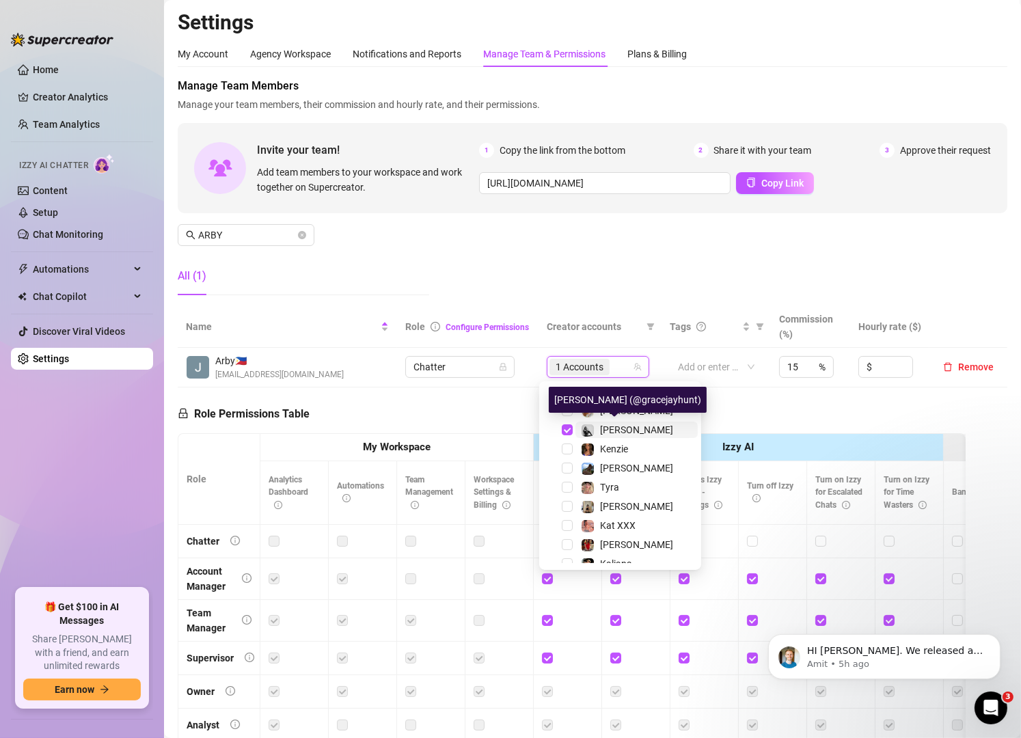
click at [615, 428] on span "[PERSON_NAME]" at bounding box center [636, 429] width 73 height 11
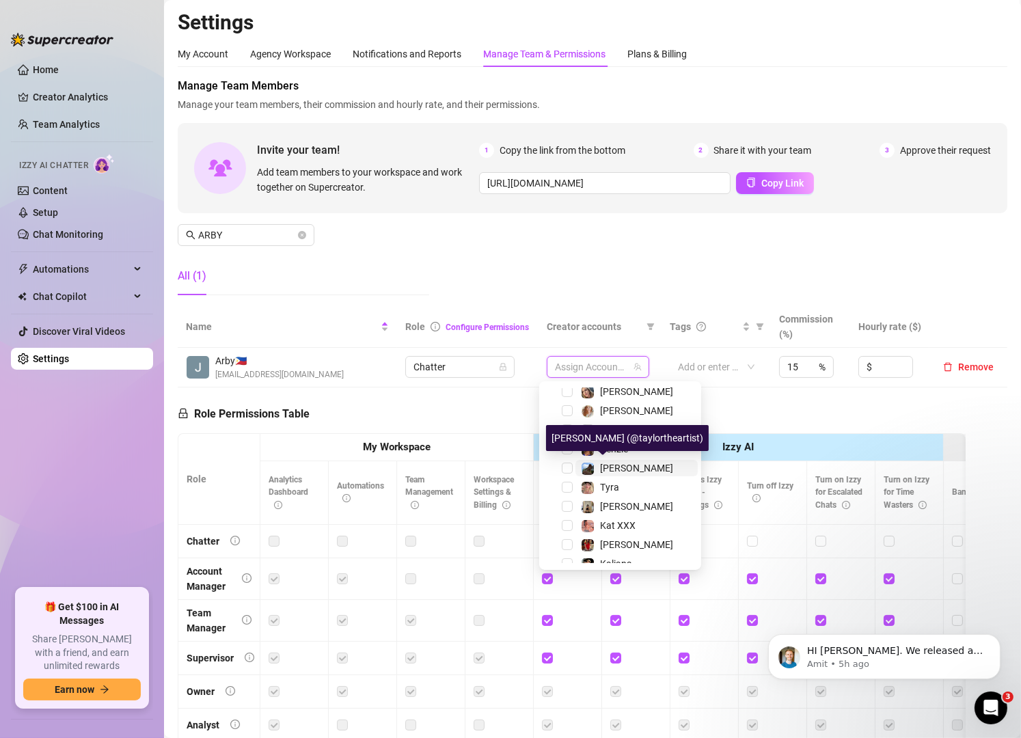
click at [607, 464] on span "[PERSON_NAME]" at bounding box center [636, 468] width 73 height 11
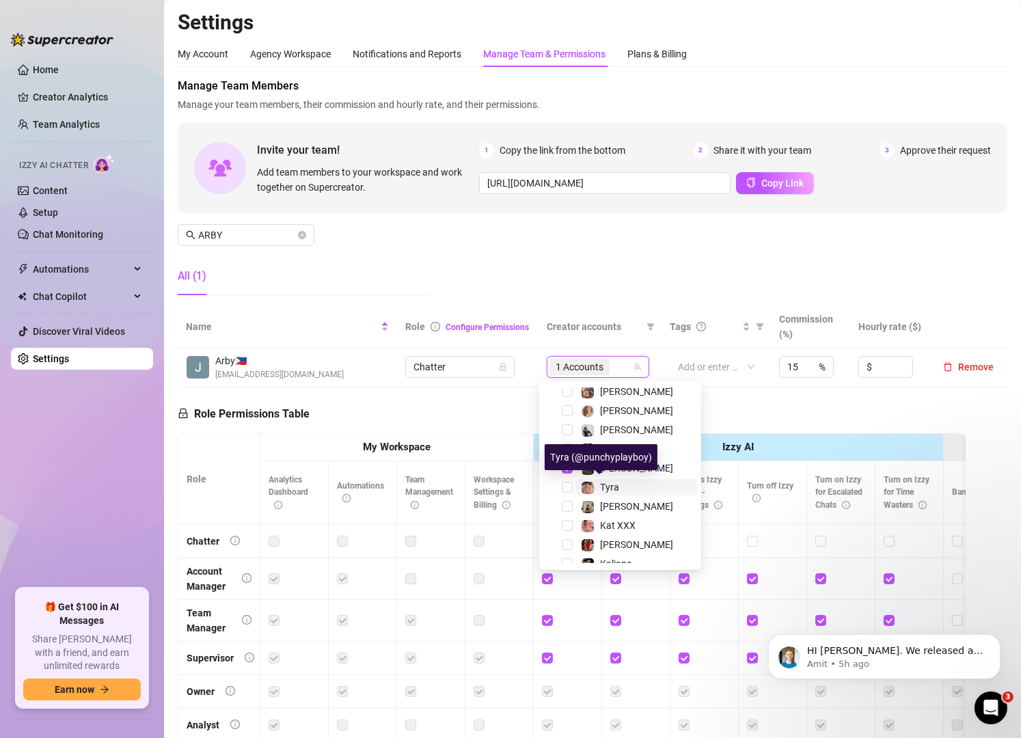
click at [605, 486] on span "Tyra" at bounding box center [609, 487] width 19 height 11
click at [609, 508] on span "[PERSON_NAME]" at bounding box center [636, 506] width 73 height 11
click at [668, 282] on div "Manage Team Members Manage your team members, their commission and hourly rate,…" at bounding box center [593, 192] width 830 height 228
